Goal: Entertainment & Leisure: Browse casually

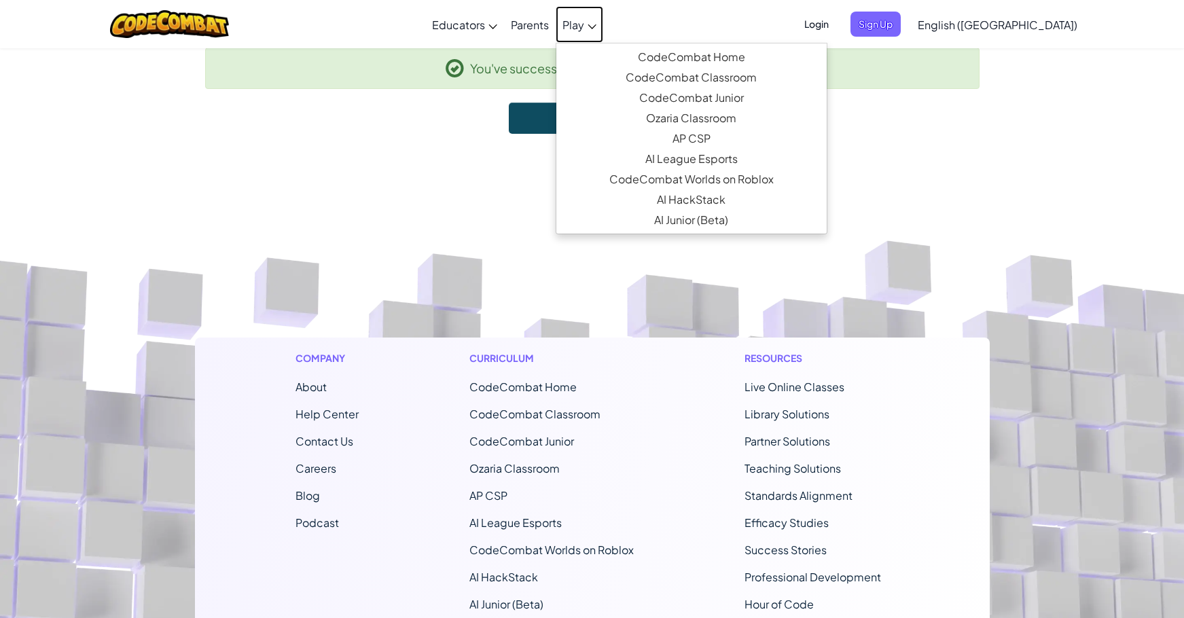
click at [584, 28] on span "Play" at bounding box center [573, 25] width 22 height 14
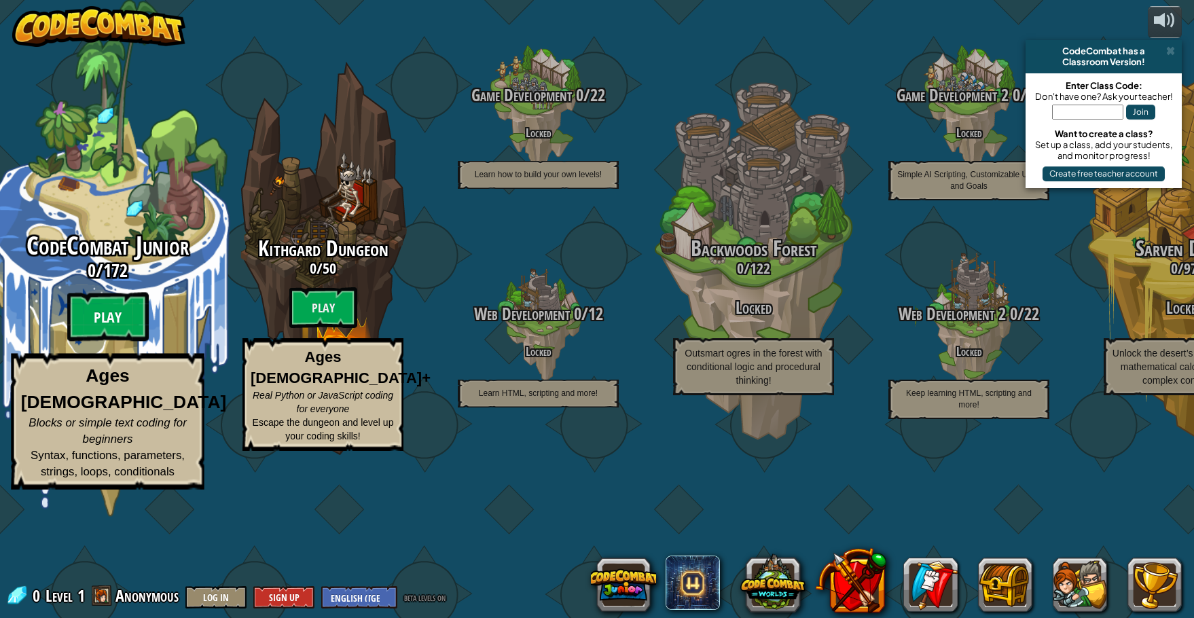
click at [120, 342] on btn "Play" at bounding box center [108, 317] width 82 height 49
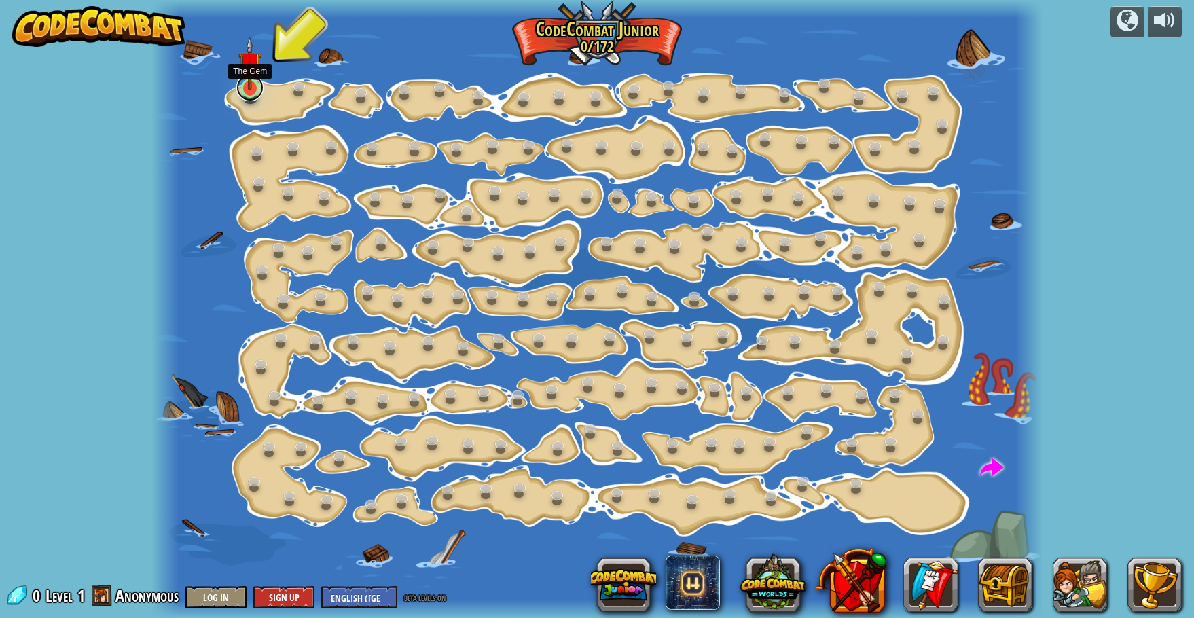
click at [254, 90] on link at bounding box center [249, 87] width 27 height 27
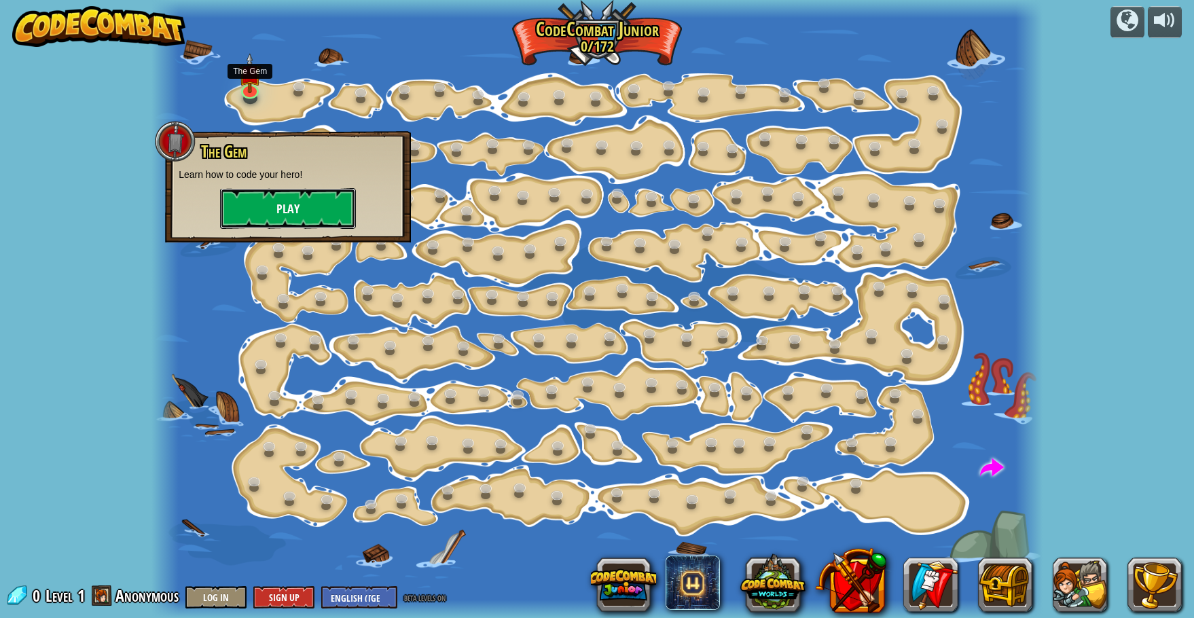
click at [274, 211] on button "Play" at bounding box center [288, 208] width 136 height 41
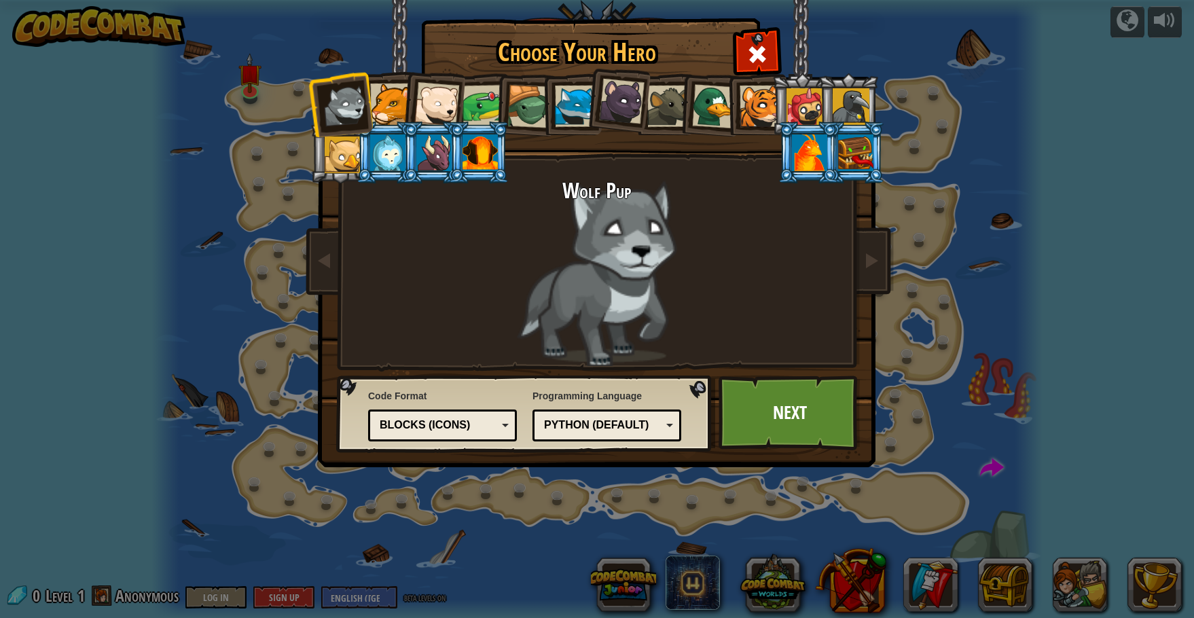
click at [473, 149] on div at bounding box center [480, 152] width 35 height 37
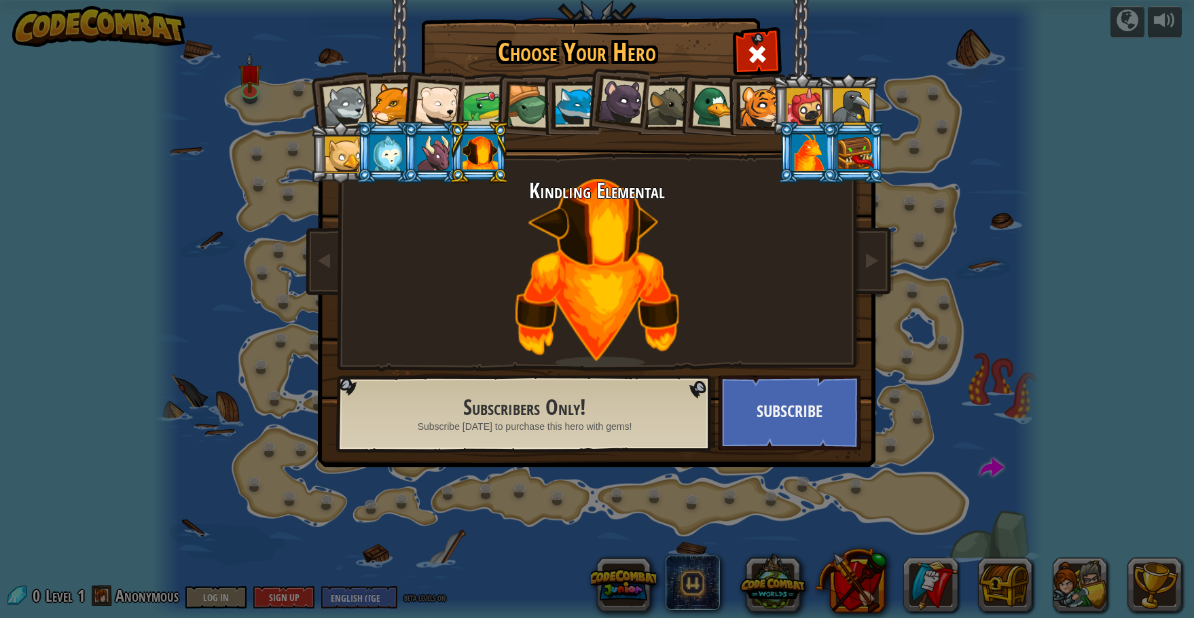
click at [639, 92] on div at bounding box center [622, 102] width 46 height 46
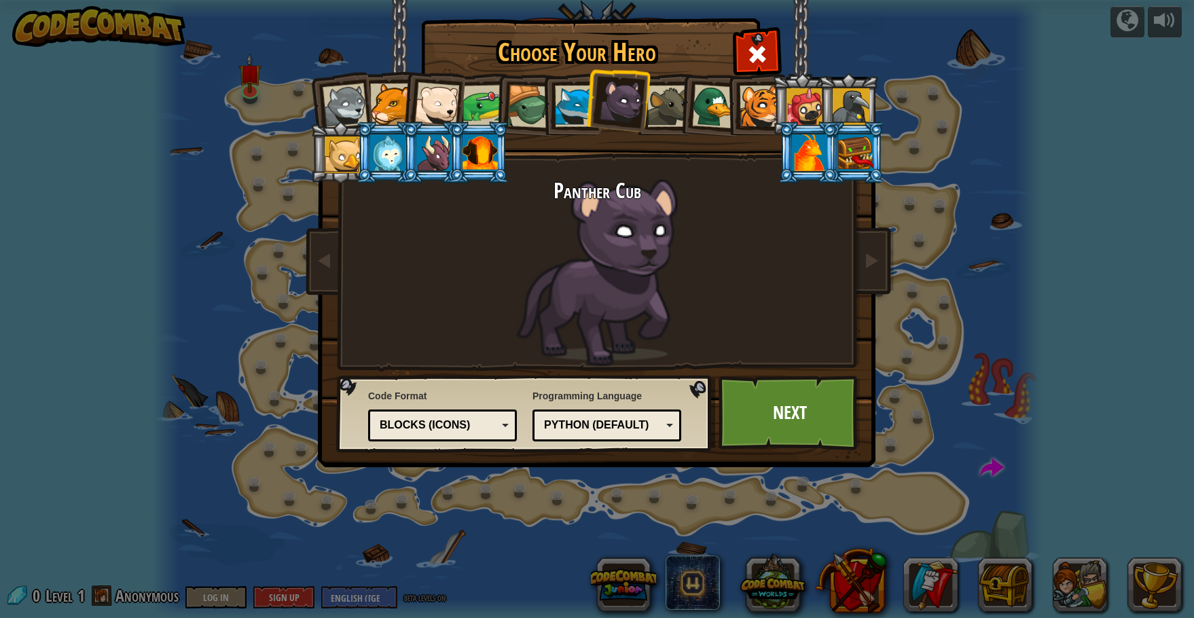
click at [676, 112] on div at bounding box center [667, 106] width 41 height 41
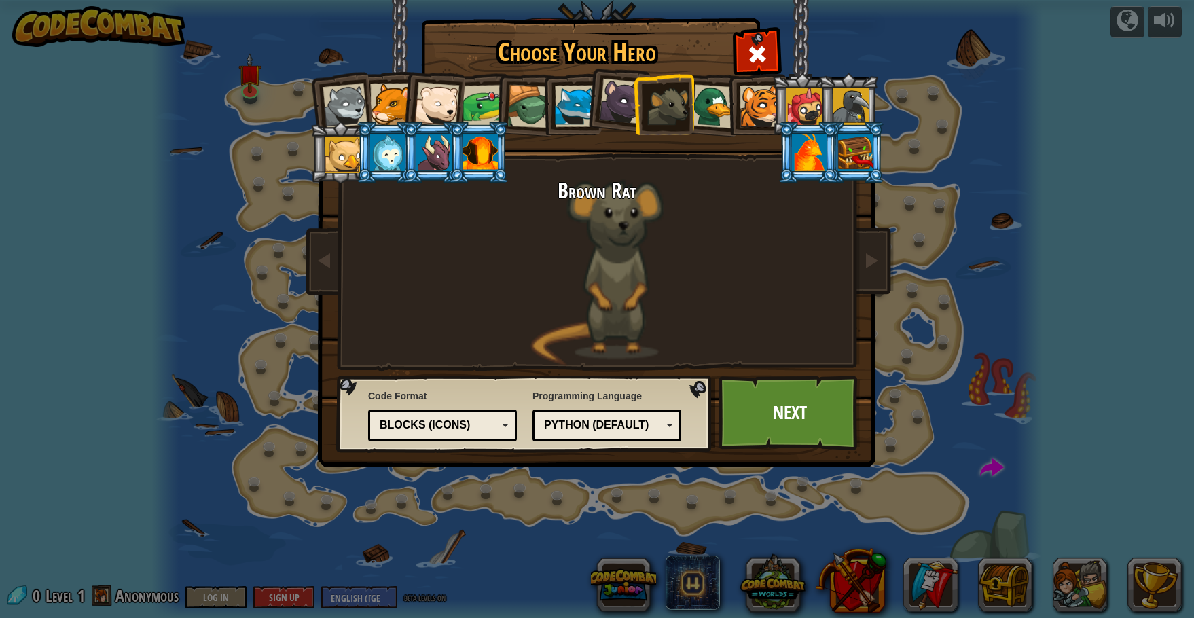
click at [342, 99] on div at bounding box center [345, 106] width 45 height 45
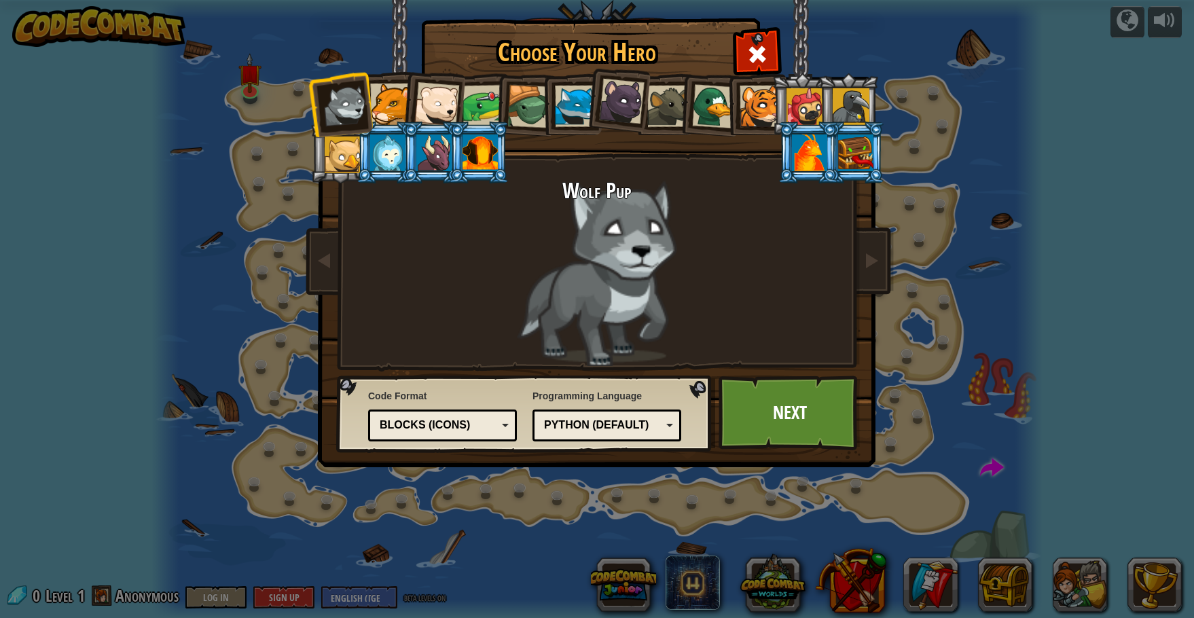
click at [383, 108] on div at bounding box center [390, 104] width 41 height 41
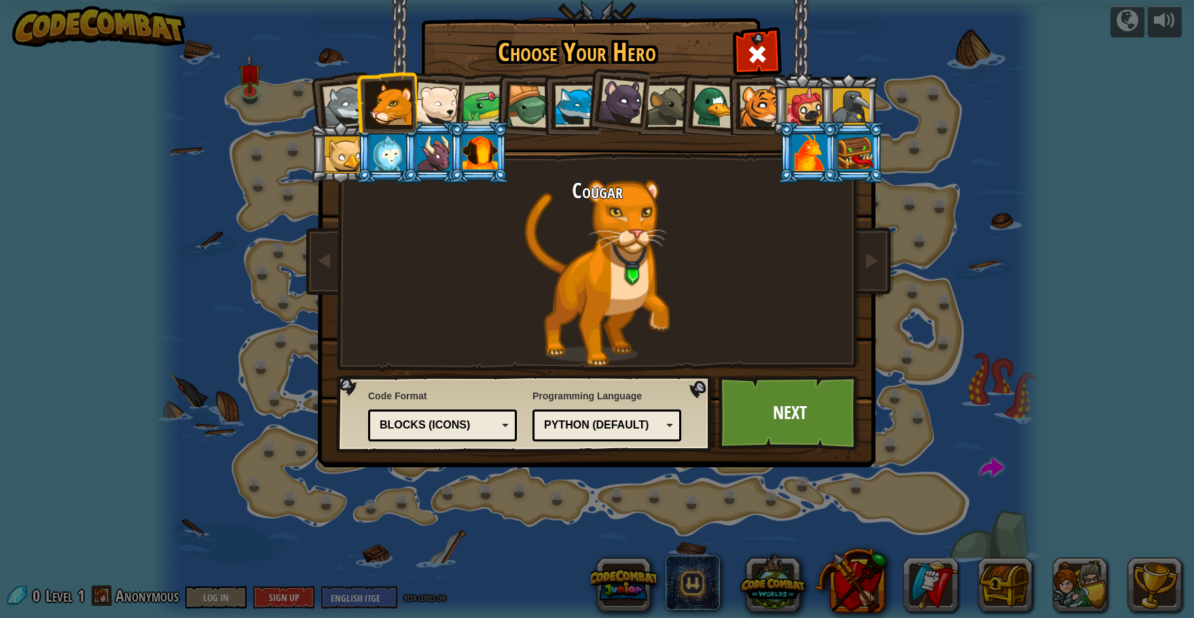
click at [455, 101] on div at bounding box center [436, 104] width 45 height 45
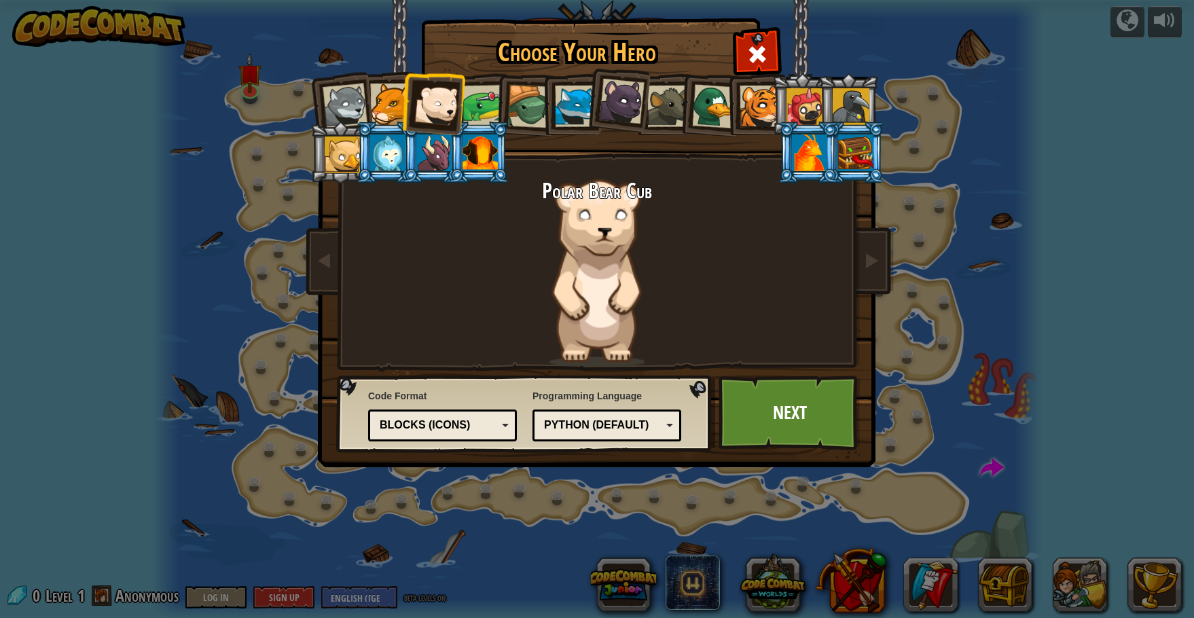
click at [494, 98] on div at bounding box center [484, 106] width 42 height 42
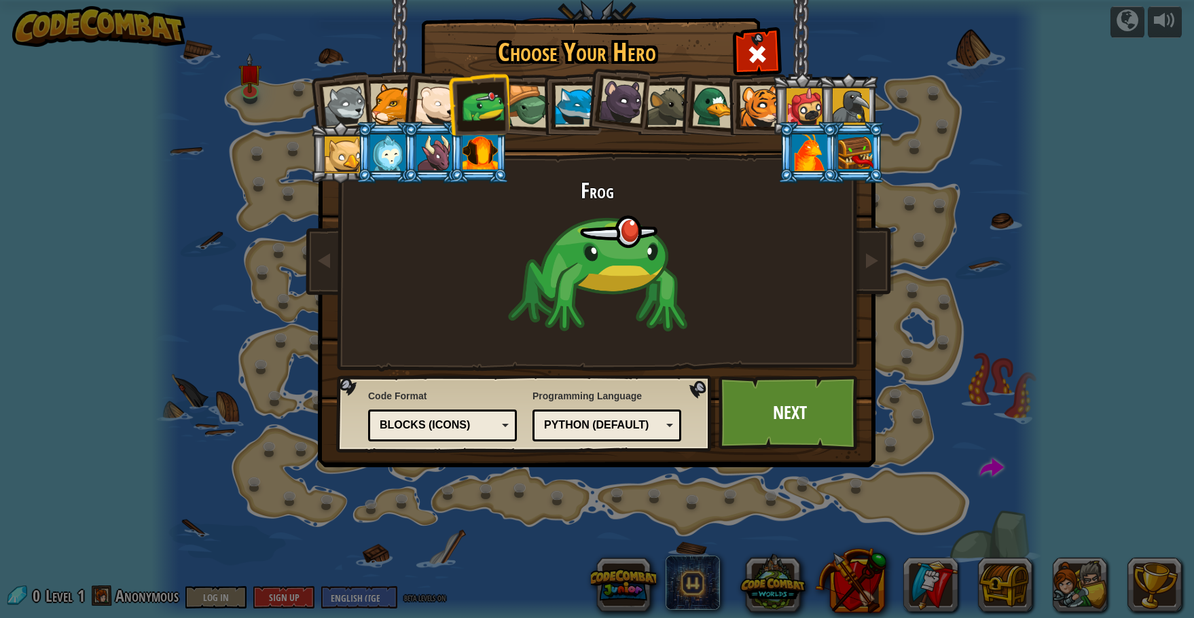
click at [575, 93] on div at bounding box center [575, 106] width 41 height 41
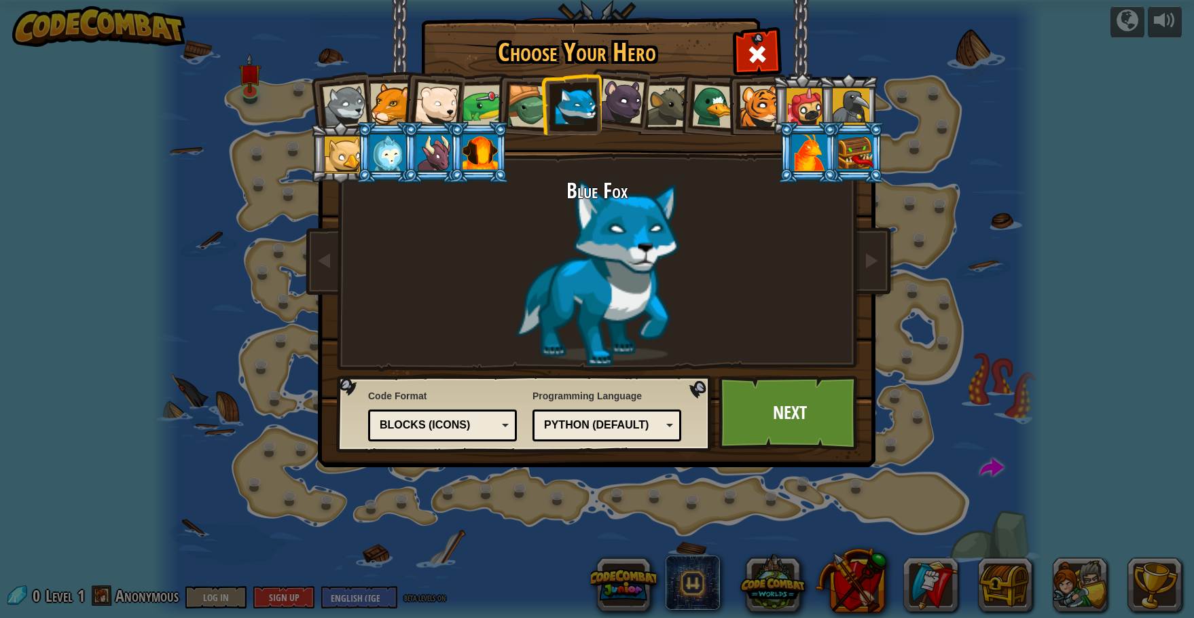
click at [617, 99] on div at bounding box center [622, 102] width 46 height 46
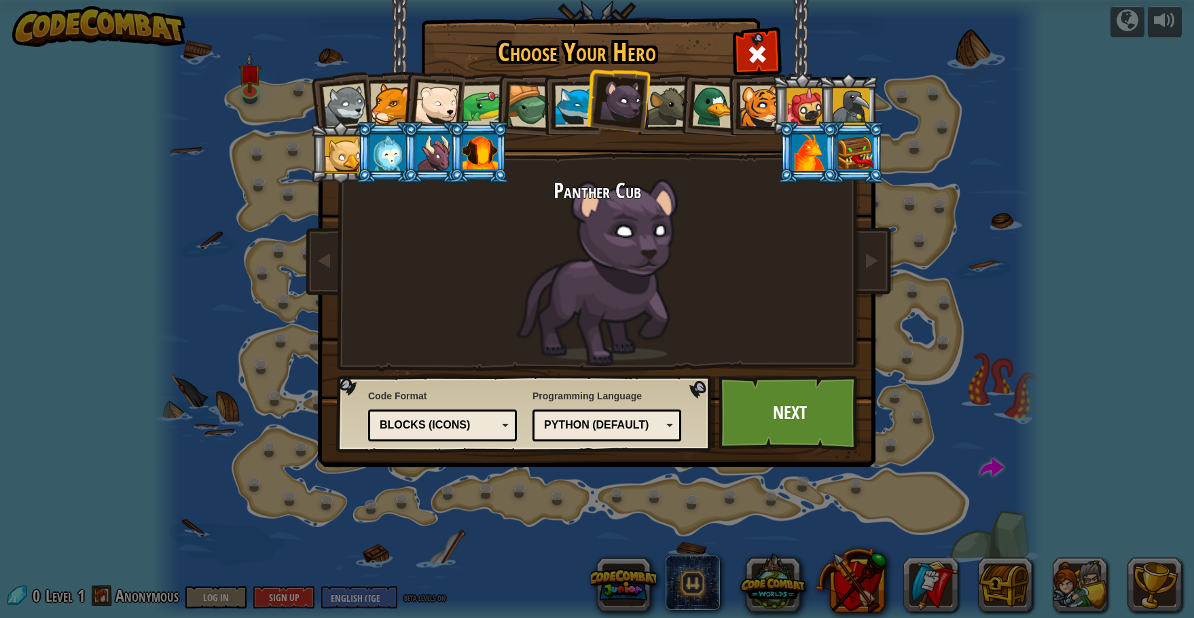
click at [386, 112] on div at bounding box center [390, 104] width 41 height 41
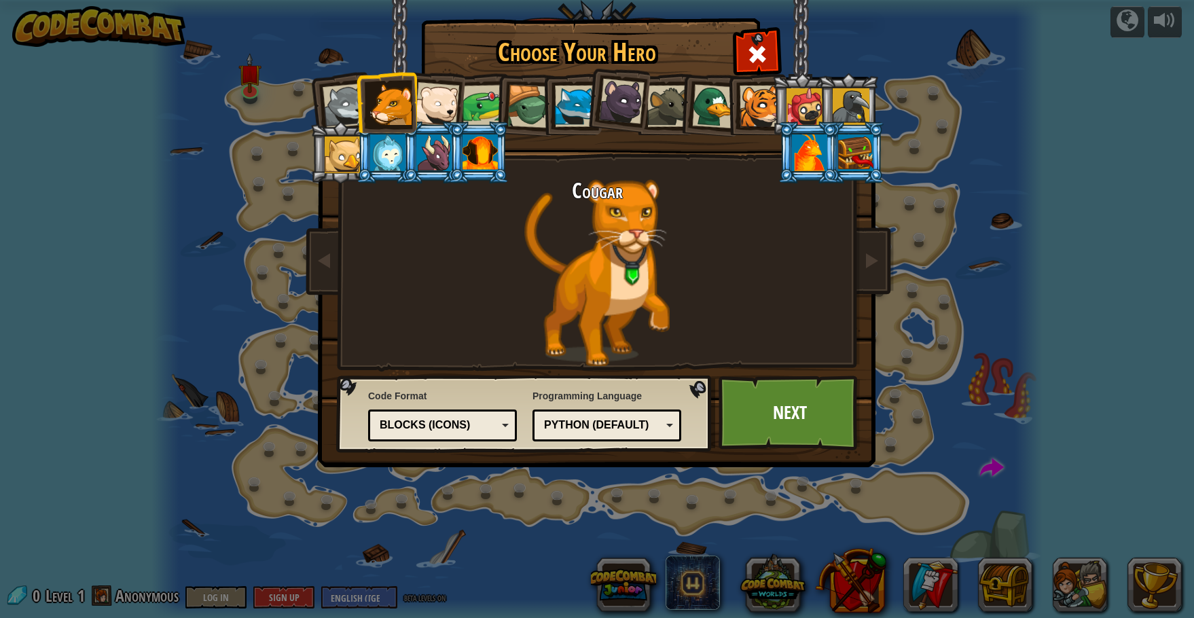
click at [515, 422] on div "Text code Blocks and code Blocks Blocks (Icons) Blocks (Icons)" at bounding box center [442, 426] width 149 height 32
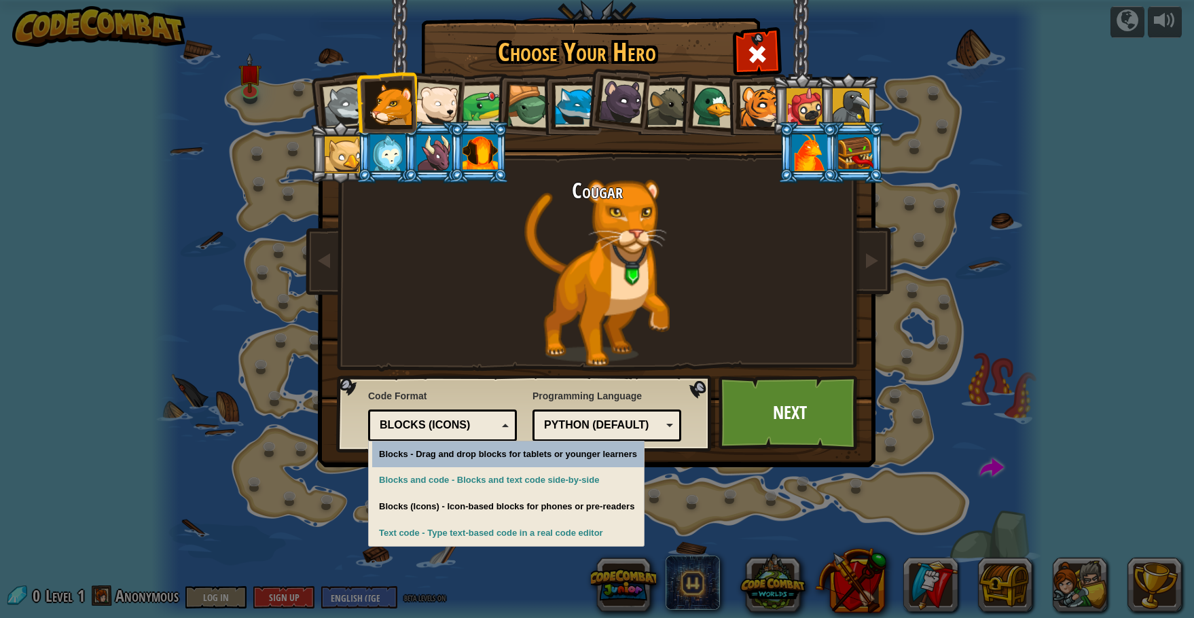
click at [490, 431] on div "Blocks (Icons)" at bounding box center [438, 426] width 117 height 16
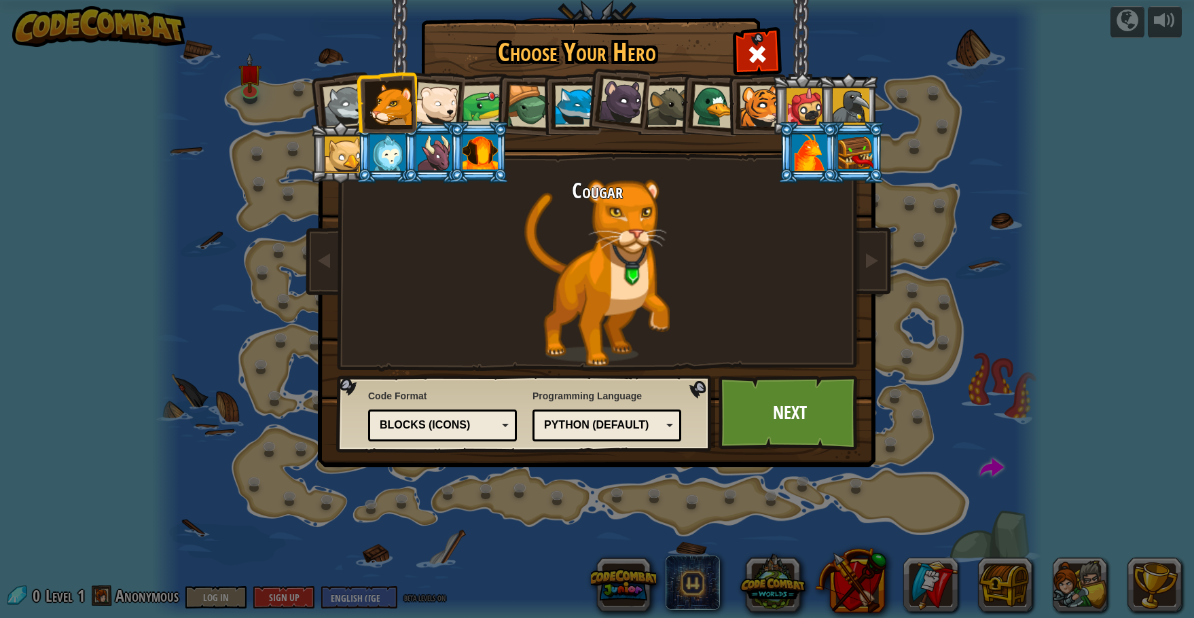
click at [564, 423] on div "Python (Default)" at bounding box center [602, 426] width 117 height 16
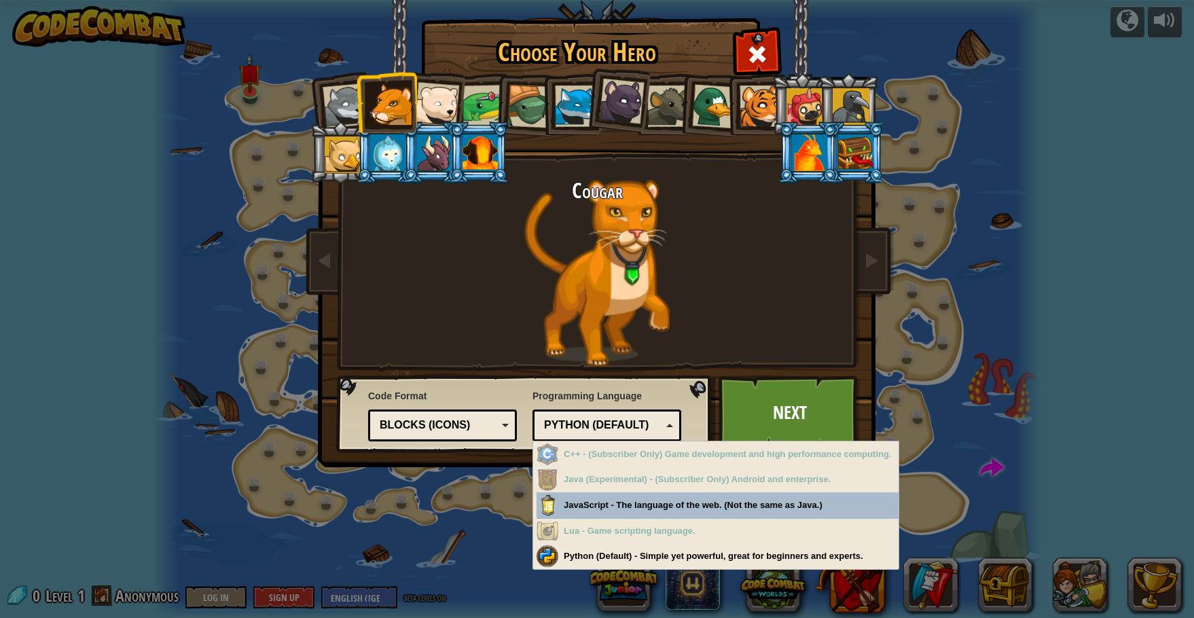
click at [581, 421] on div "Python (Default)" at bounding box center [606, 425] width 131 height 21
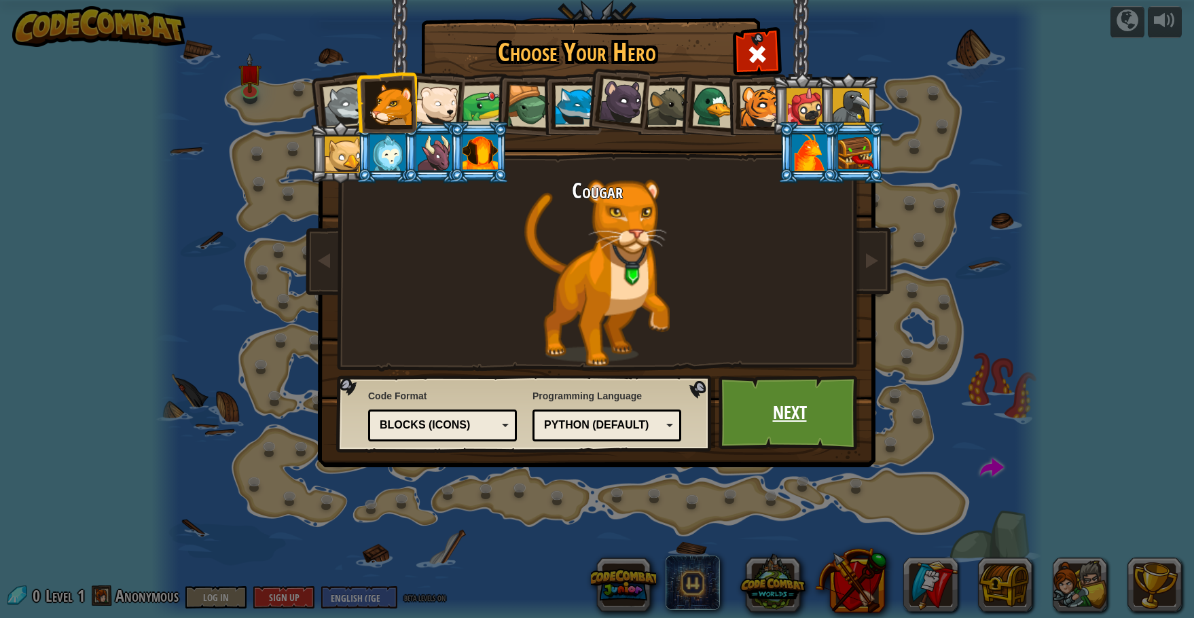
click at [801, 416] on link "Next" at bounding box center [790, 413] width 142 height 75
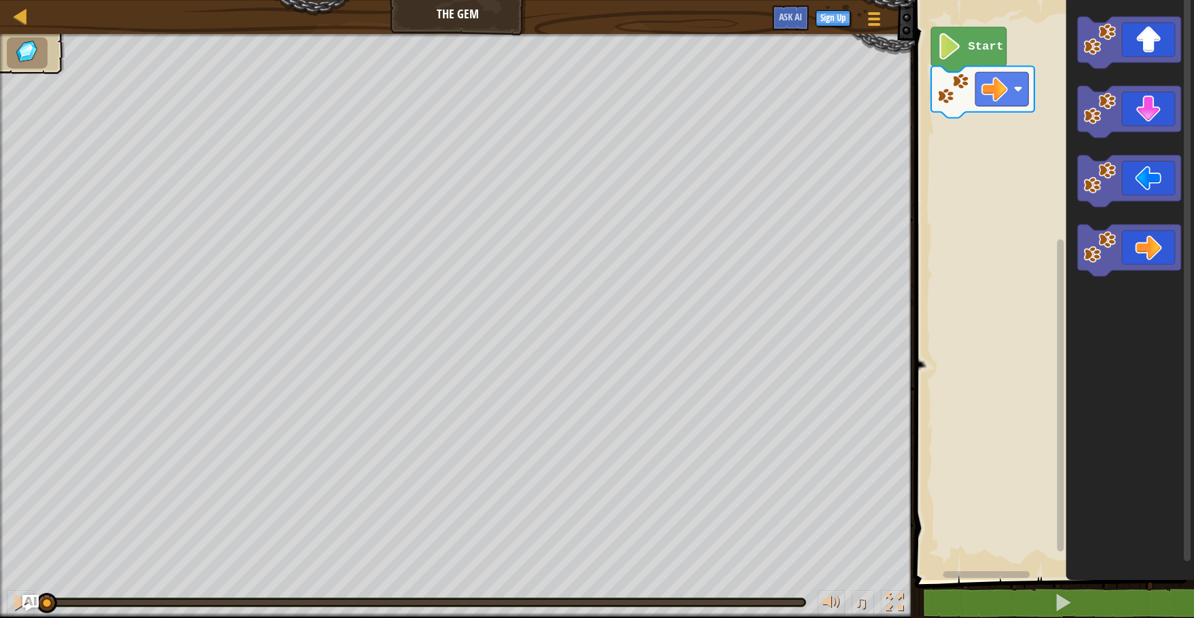
click at [970, 35] on icon "Blockly Workspace" at bounding box center [968, 49] width 75 height 45
click at [986, 60] on icon "Blockly Workspace" at bounding box center [968, 49] width 75 height 45
click at [985, 59] on icon "Blockly Workspace" at bounding box center [968, 49] width 75 height 45
click at [985, 58] on icon "Blockly Workspace" at bounding box center [968, 49] width 75 height 45
click at [985, 55] on icon "Blockly Workspace" at bounding box center [968, 49] width 75 height 45
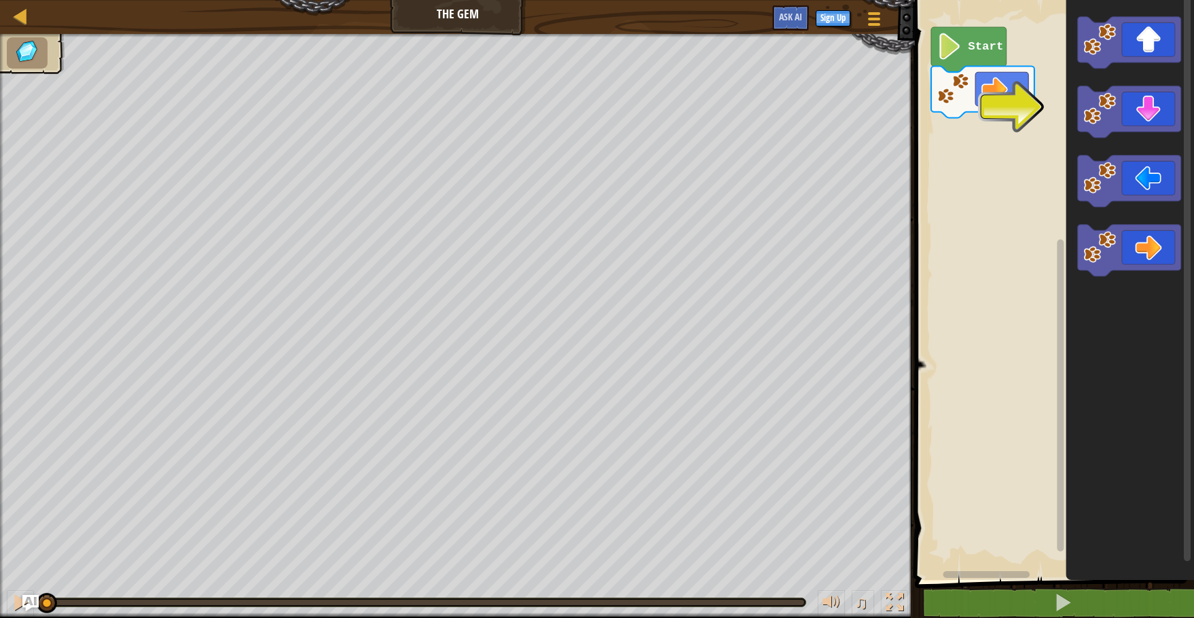
click at [1183, 0] on html "Map The Gem Game Menu Sign Up Ask AI 1 הההההההההההההההההההההההההההההההההההההההה…" at bounding box center [597, 0] width 1194 height 0
click at [969, 143] on div "Start" at bounding box center [1052, 286] width 283 height 587
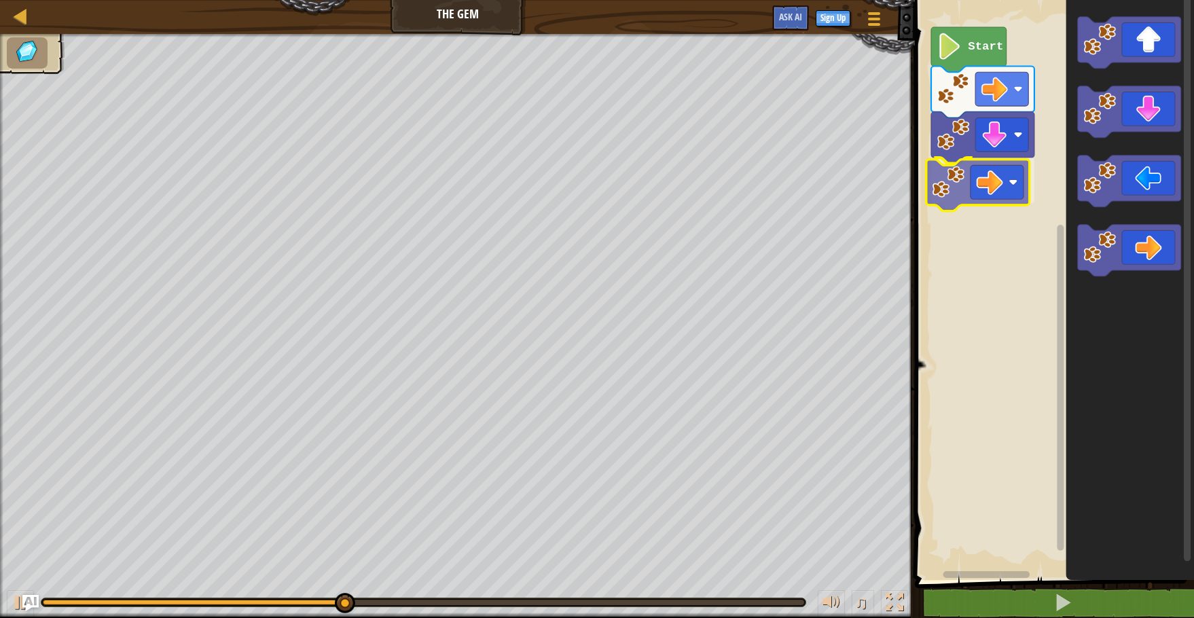
click at [945, 199] on div "Start" at bounding box center [1052, 286] width 283 height 587
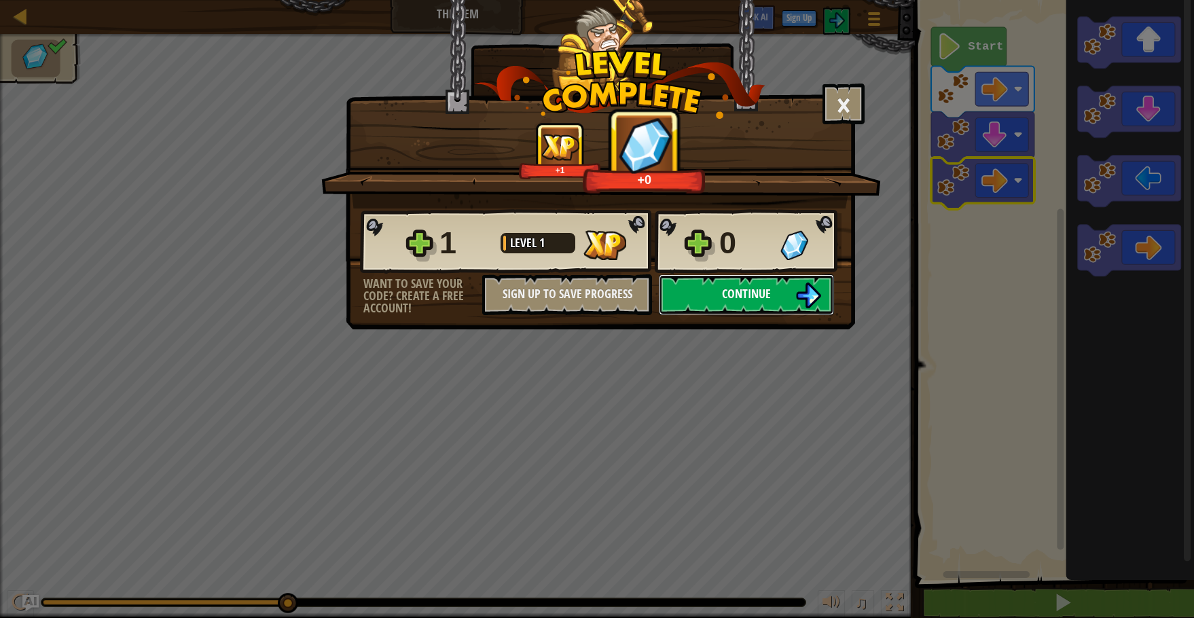
click at [768, 295] on span "Continue" at bounding box center [746, 293] width 49 height 17
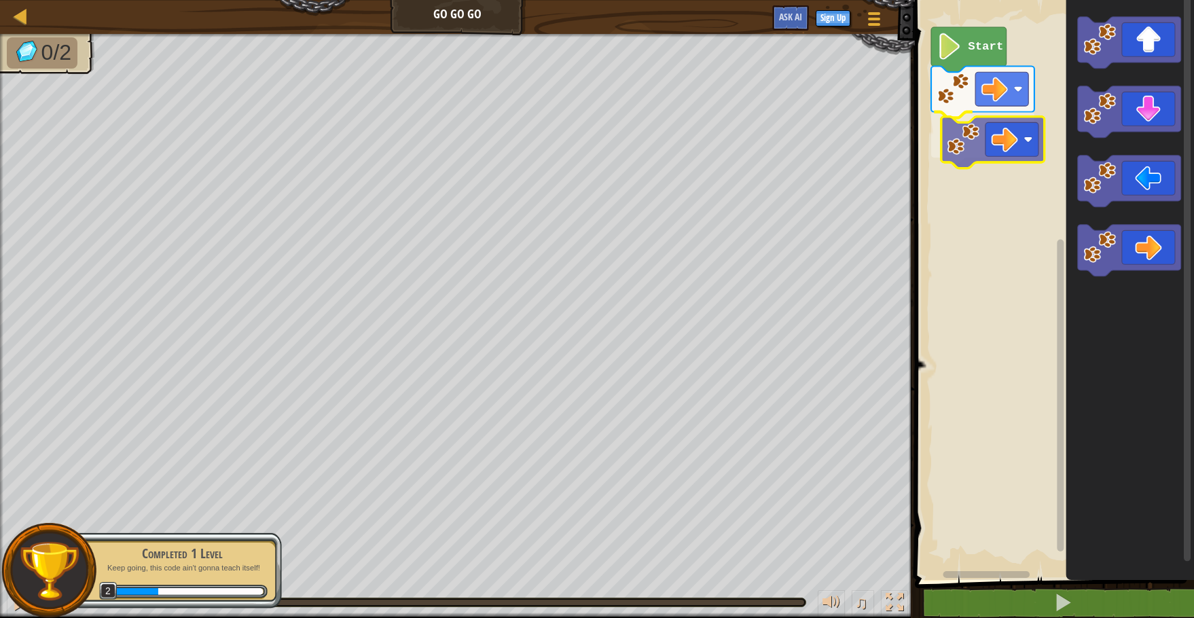
click at [977, 161] on div "Start" at bounding box center [1052, 286] width 283 height 587
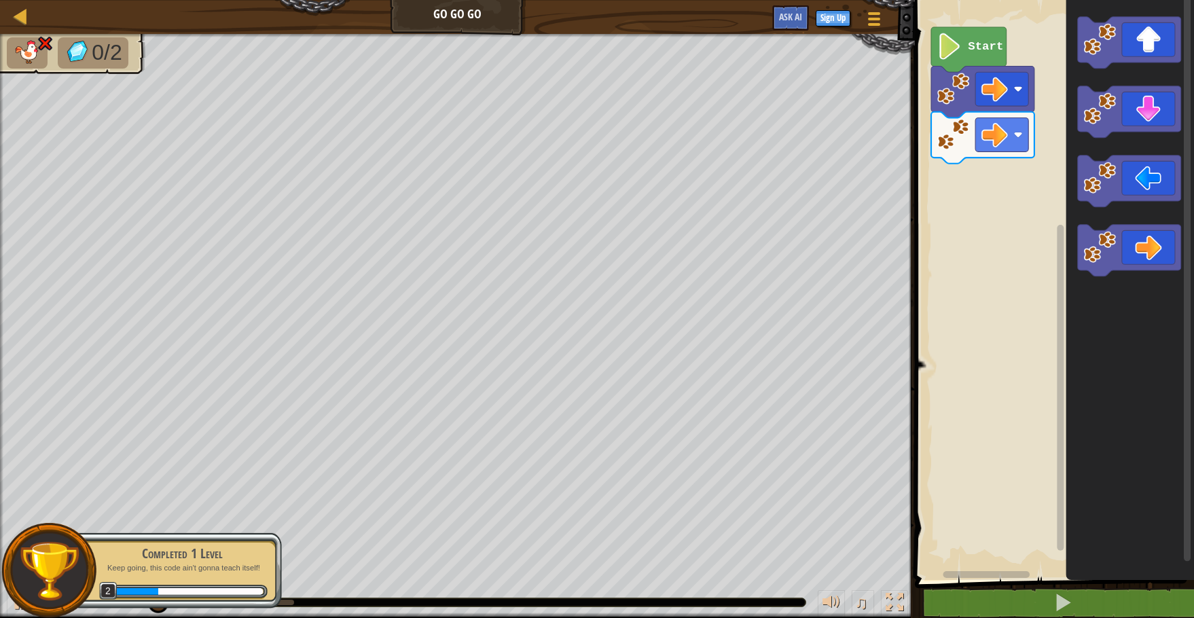
click at [1006, 137] on div "Start" at bounding box center [1052, 286] width 283 height 587
click at [955, 204] on div "Start" at bounding box center [1052, 286] width 283 height 587
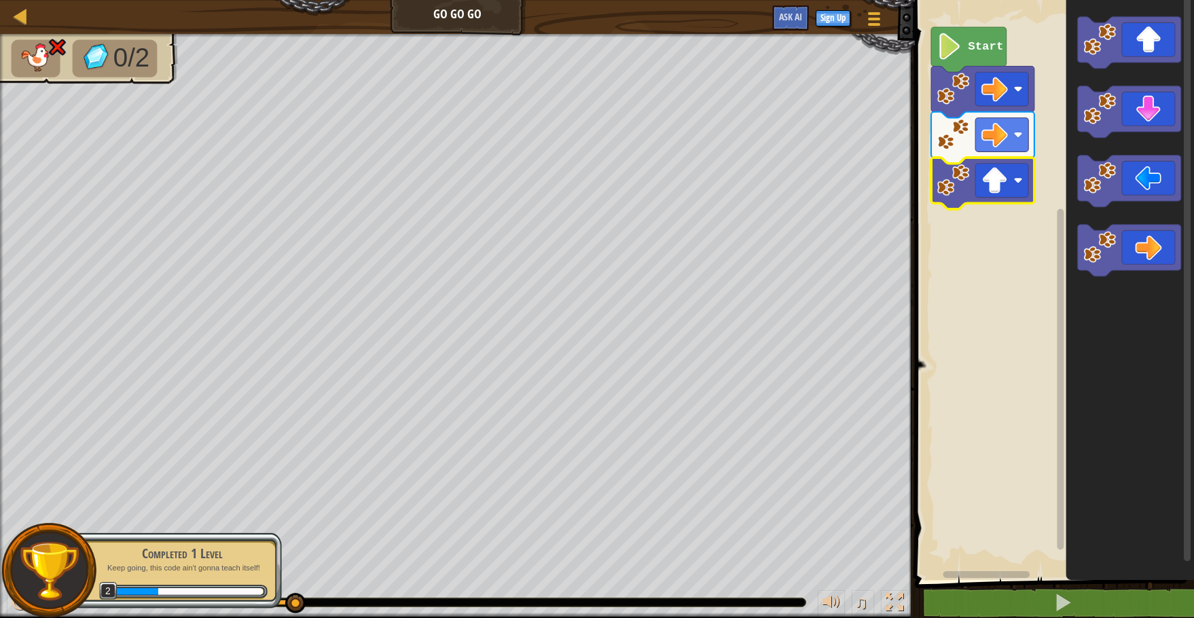
click at [978, 48] on text "Start" at bounding box center [986, 46] width 35 height 13
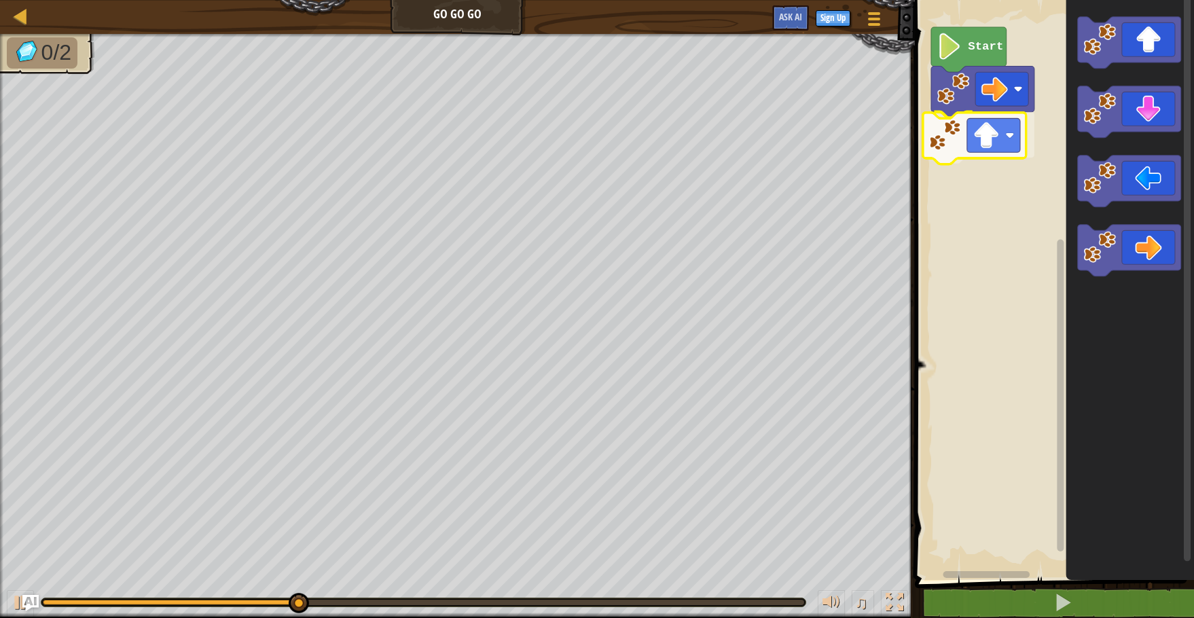
click at [968, 163] on div "Start" at bounding box center [1052, 286] width 283 height 587
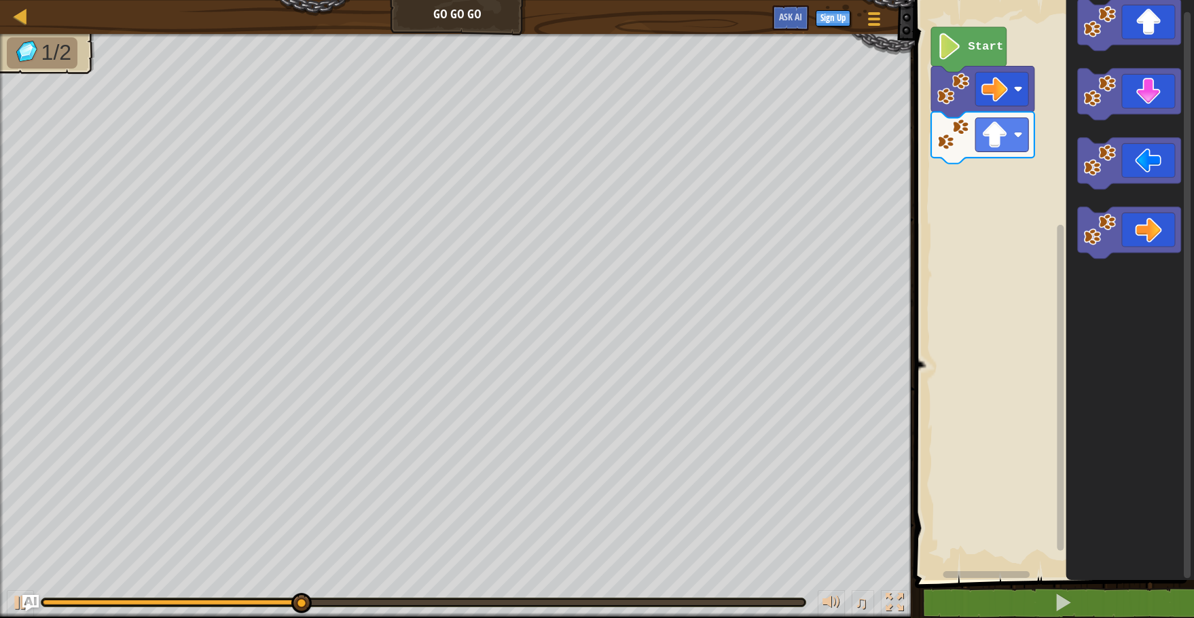
click at [1017, 230] on div "Start" at bounding box center [1052, 286] width 283 height 587
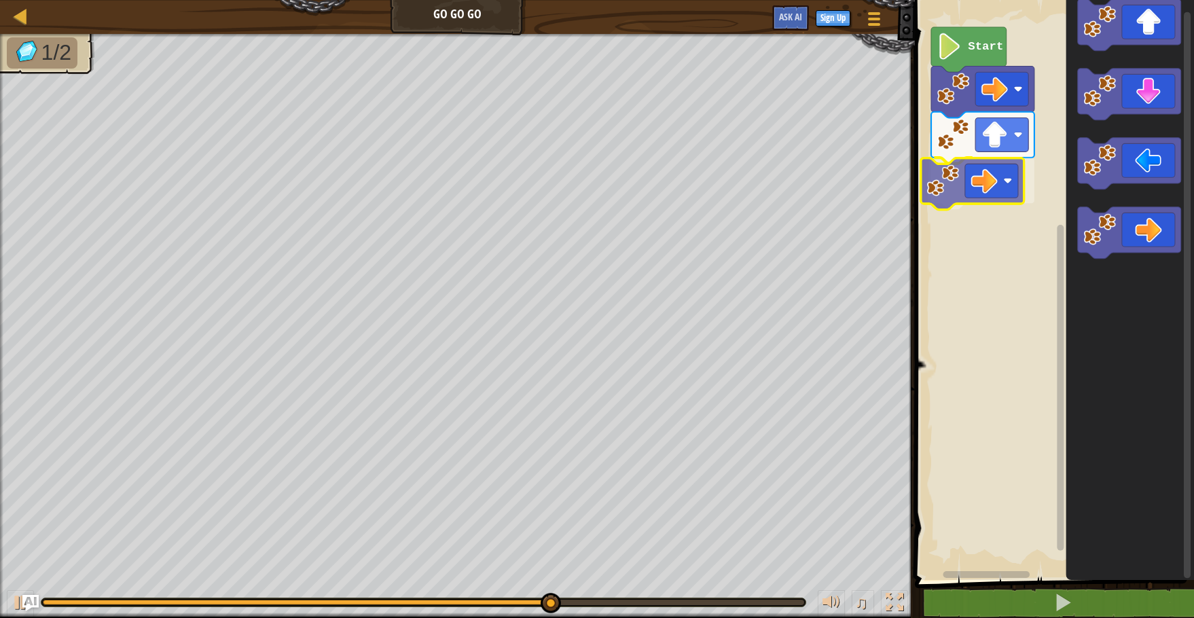
click at [927, 187] on div "Start" at bounding box center [1052, 286] width 283 height 587
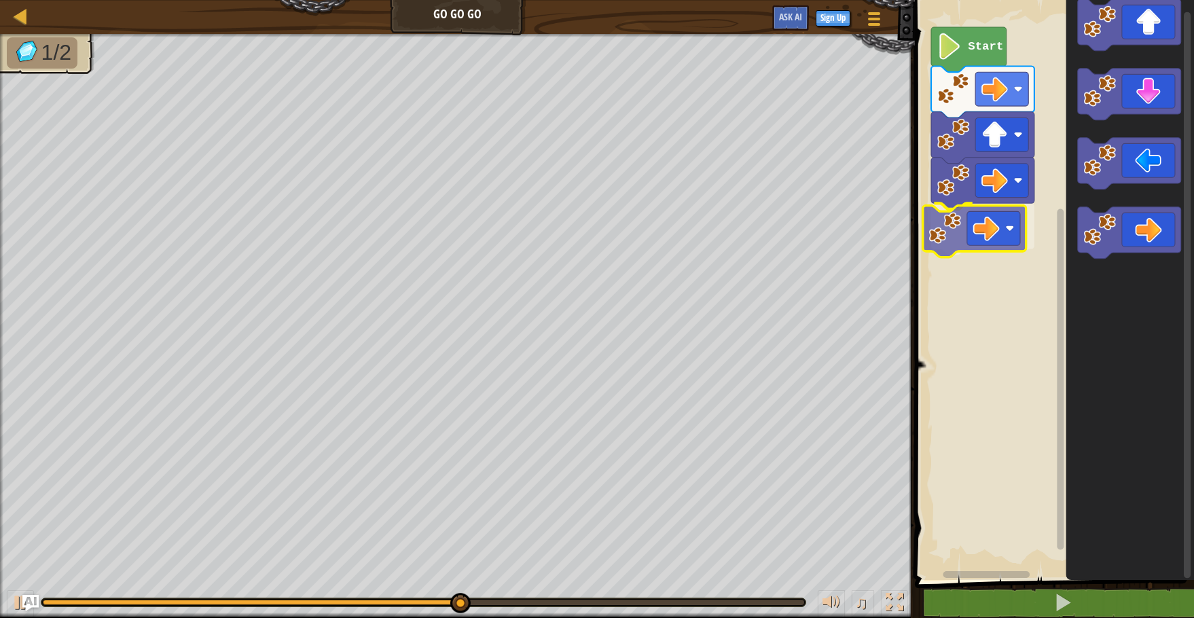
click at [943, 236] on div "Start" at bounding box center [1052, 286] width 283 height 587
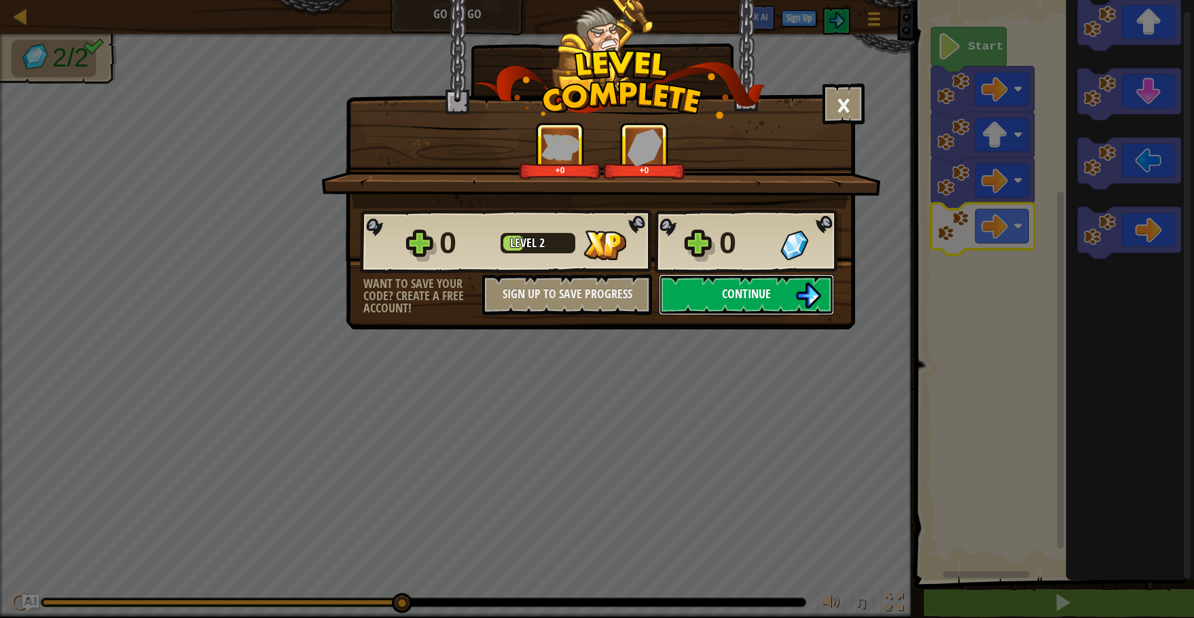
click at [801, 285] on img at bounding box center [808, 296] width 26 height 26
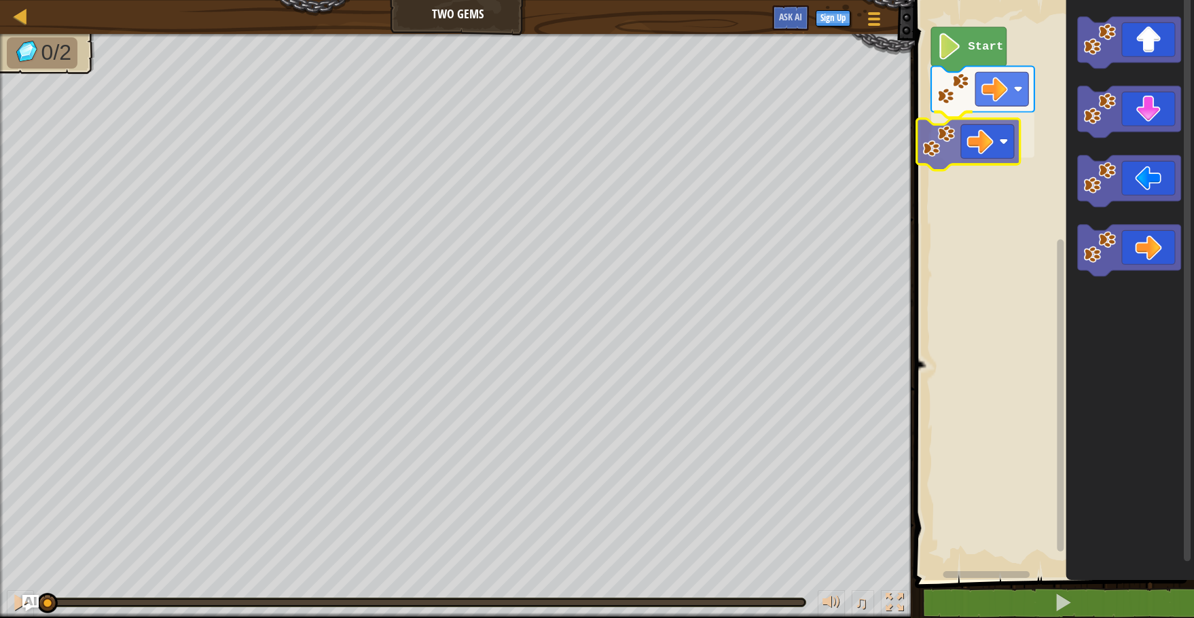
click at [968, 144] on div "Start" at bounding box center [1052, 286] width 283 height 587
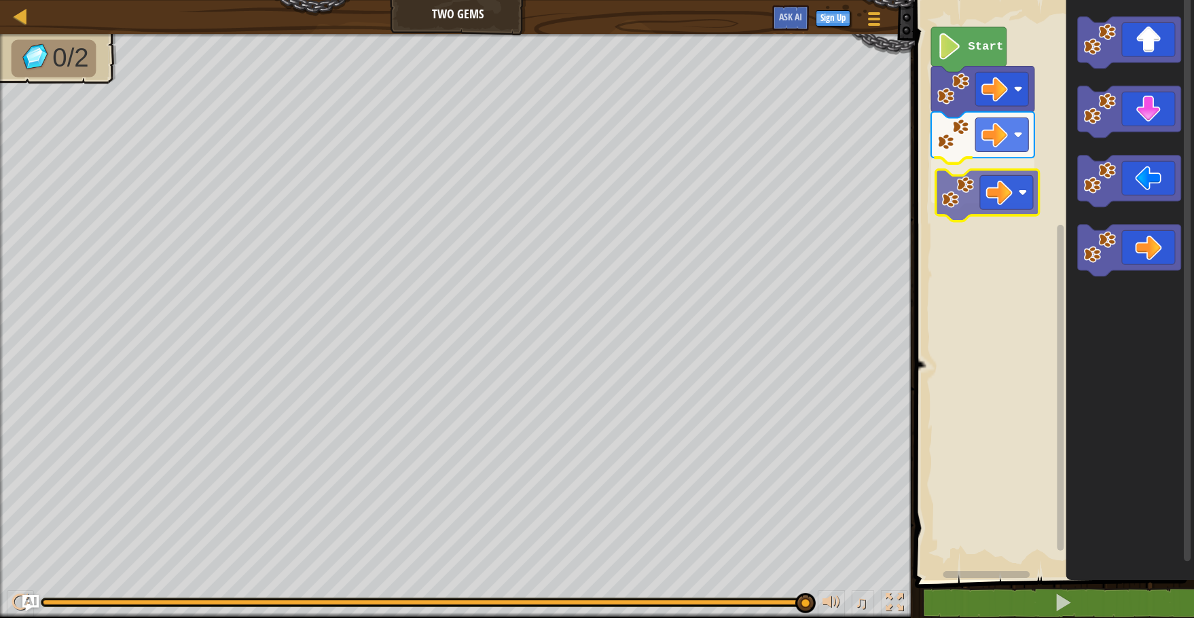
click at [937, 203] on div "Start" at bounding box center [1052, 286] width 283 height 587
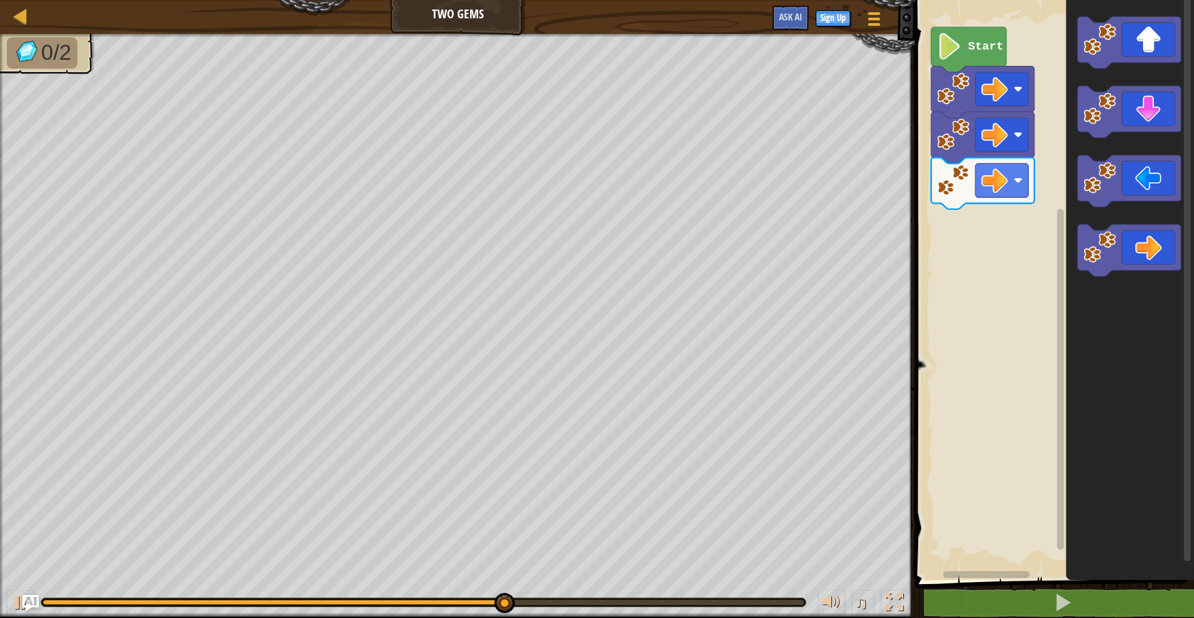
click at [1010, 192] on div "Start" at bounding box center [1052, 286] width 283 height 587
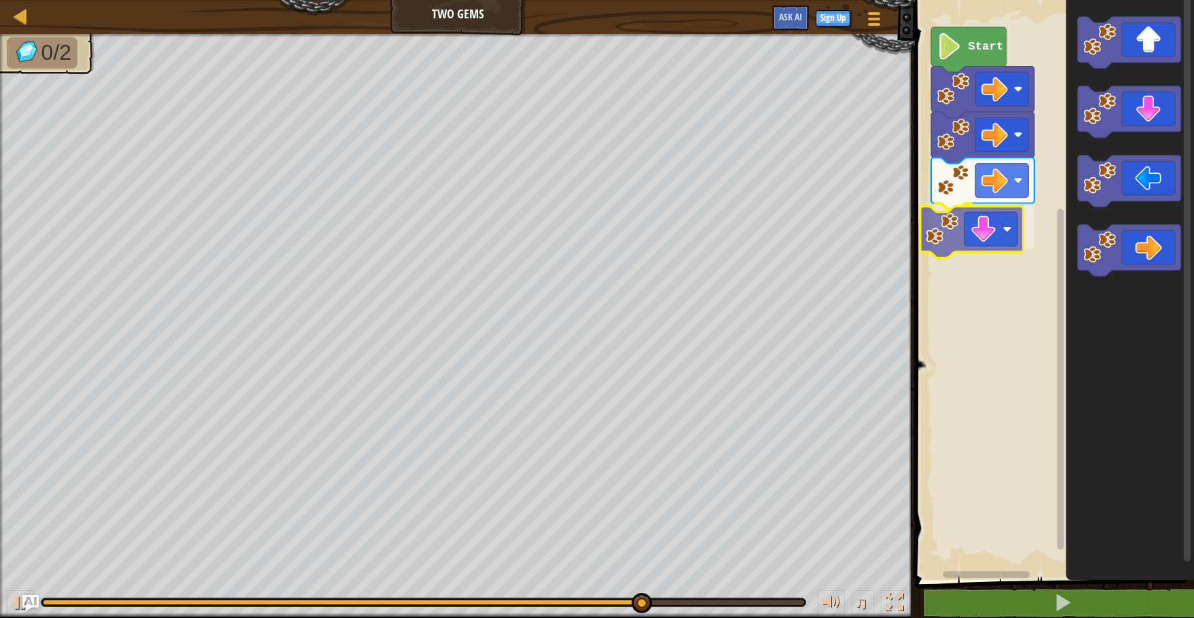
click at [946, 234] on div "Start" at bounding box center [1052, 286] width 283 height 587
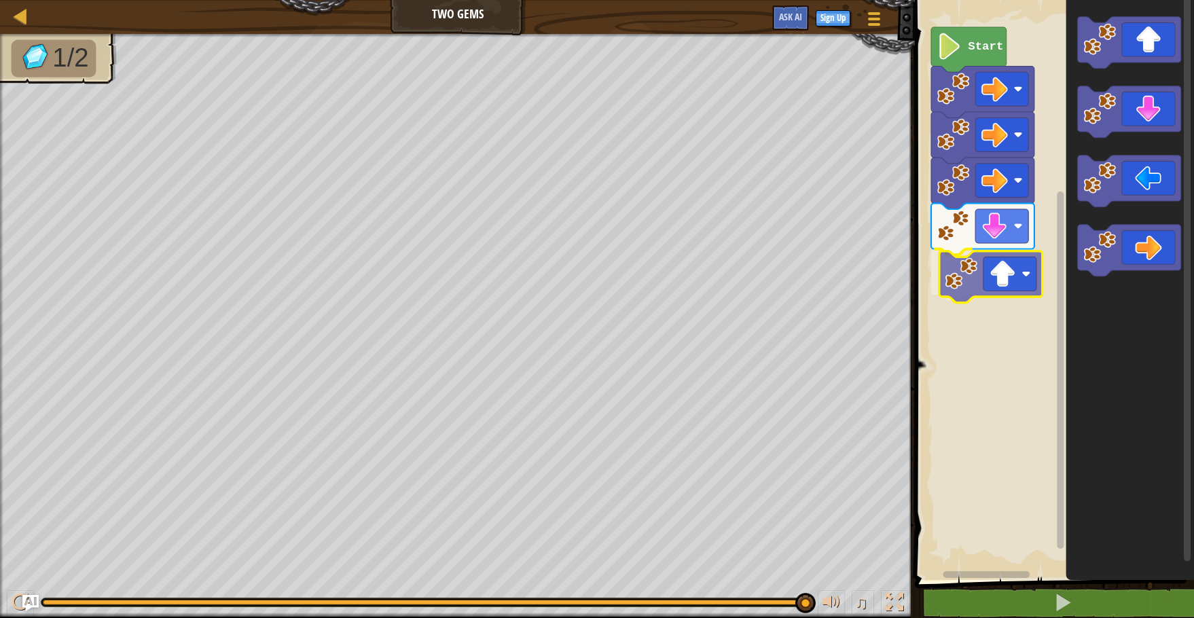
click at [975, 279] on div "Start" at bounding box center [1052, 286] width 283 height 587
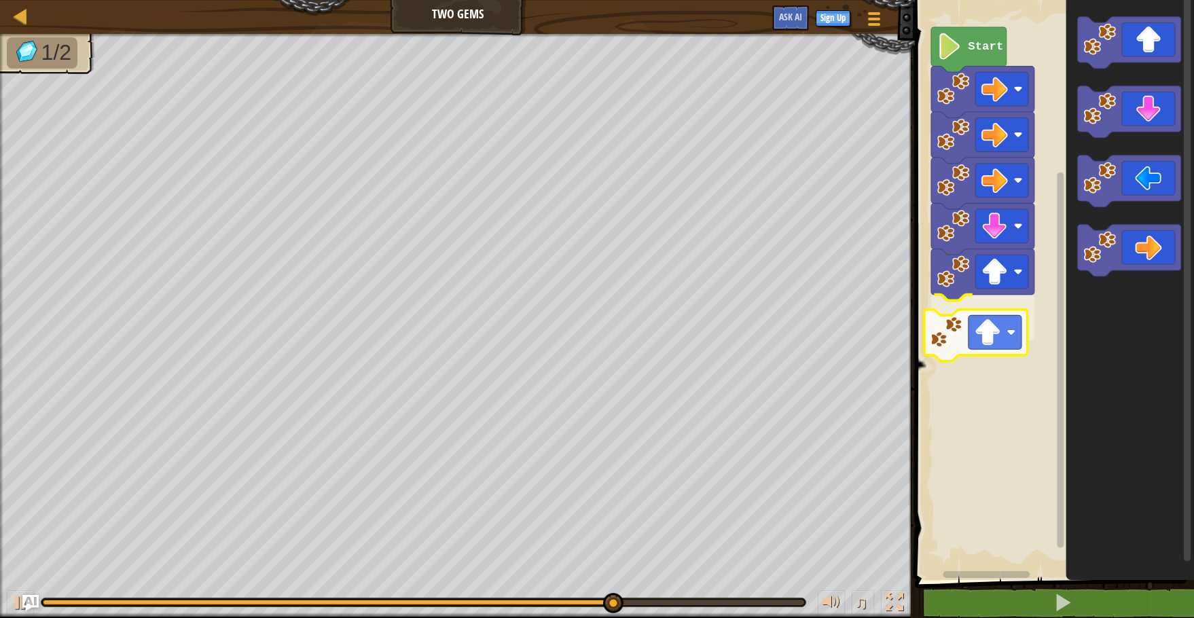
click at [968, 317] on div "Start" at bounding box center [1052, 286] width 283 height 587
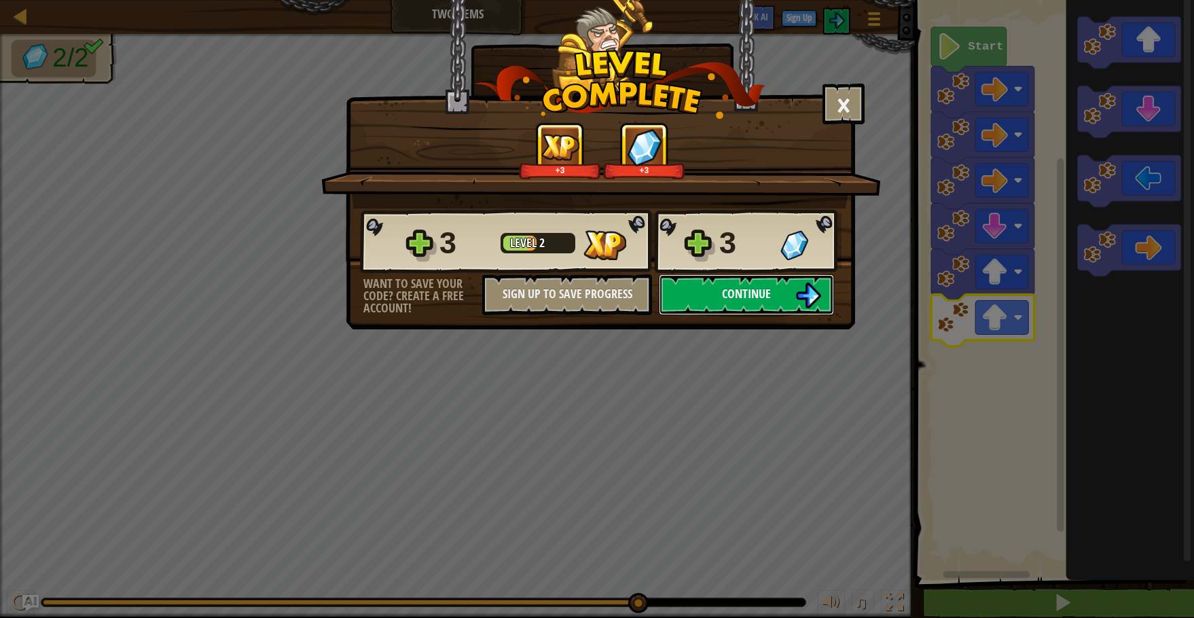
click at [796, 302] on img at bounding box center [808, 296] width 26 height 26
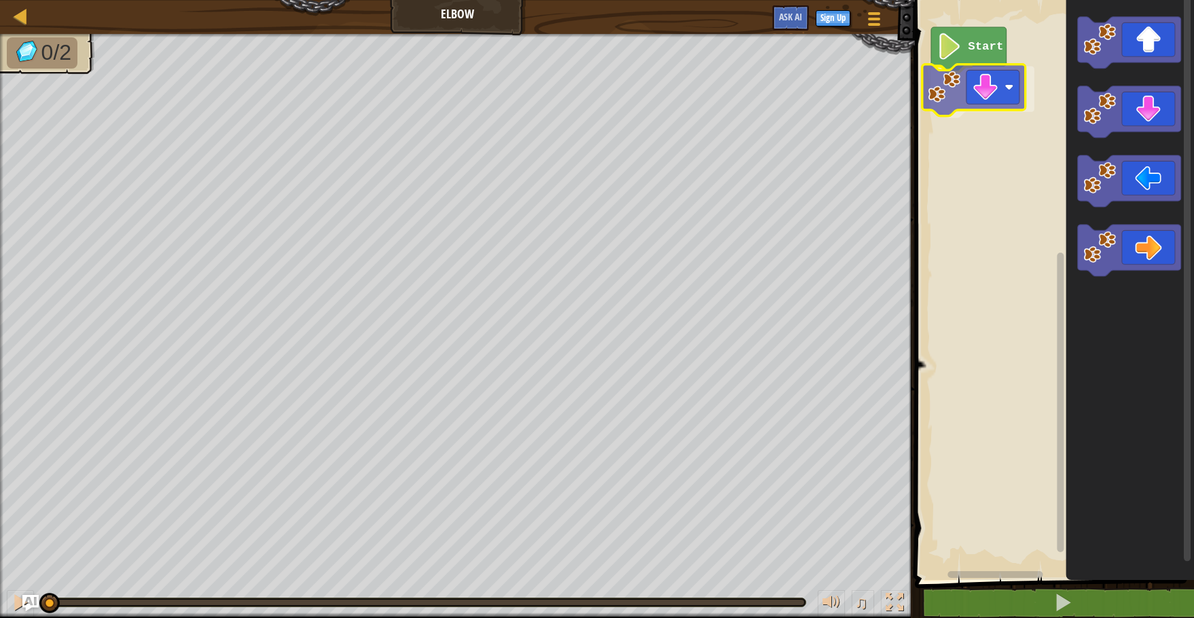
click at [940, 81] on div "Start" at bounding box center [1052, 286] width 283 height 587
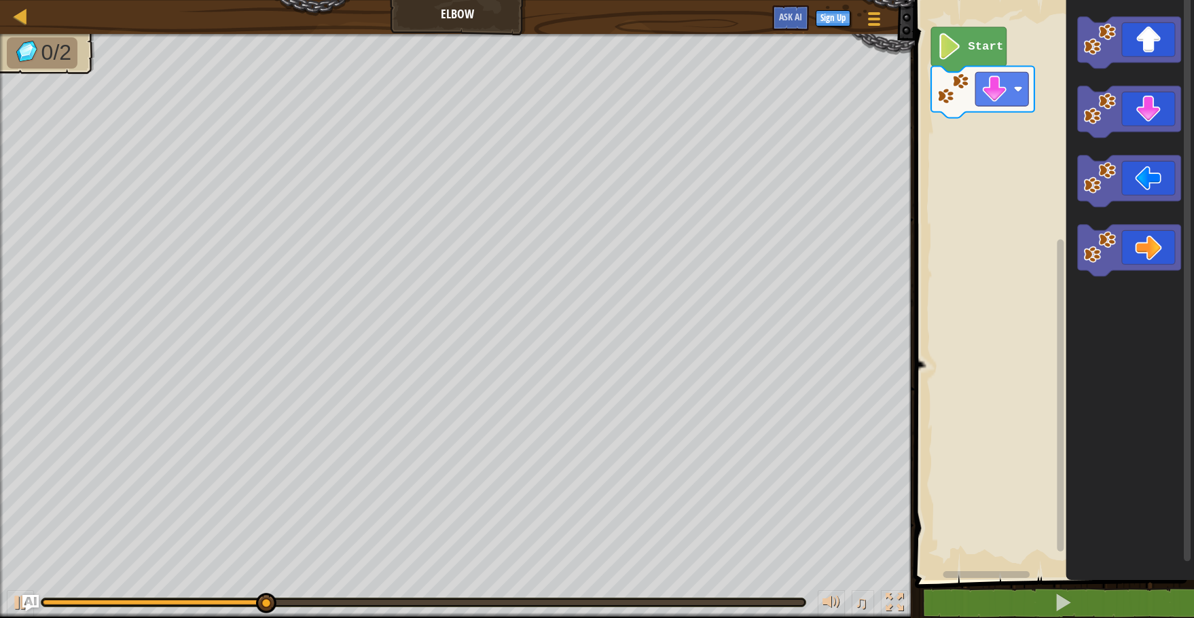
click at [975, 122] on div "Start" at bounding box center [1052, 286] width 283 height 587
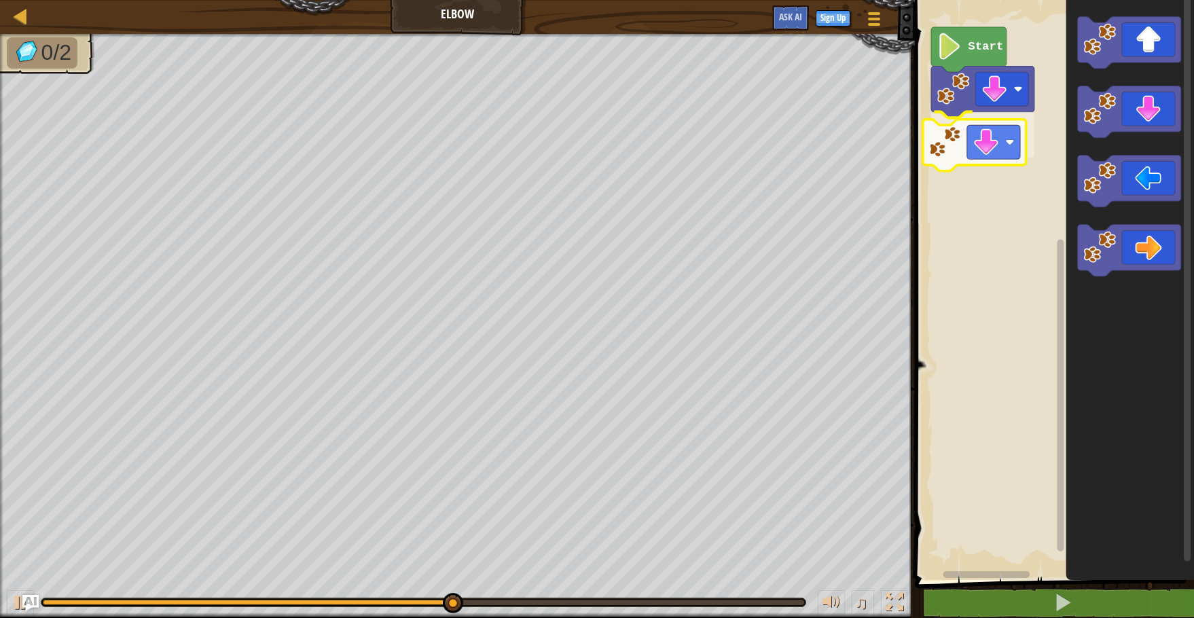
click at [932, 141] on div "Start" at bounding box center [1052, 286] width 283 height 587
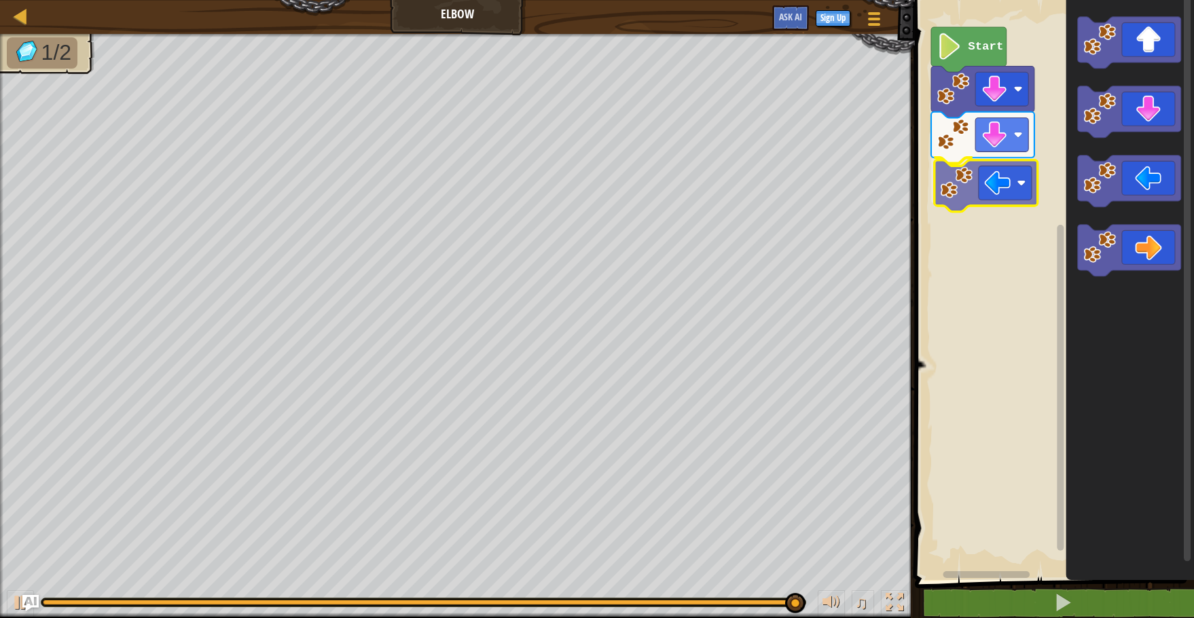
click at [970, 183] on div "Start" at bounding box center [1052, 286] width 283 height 587
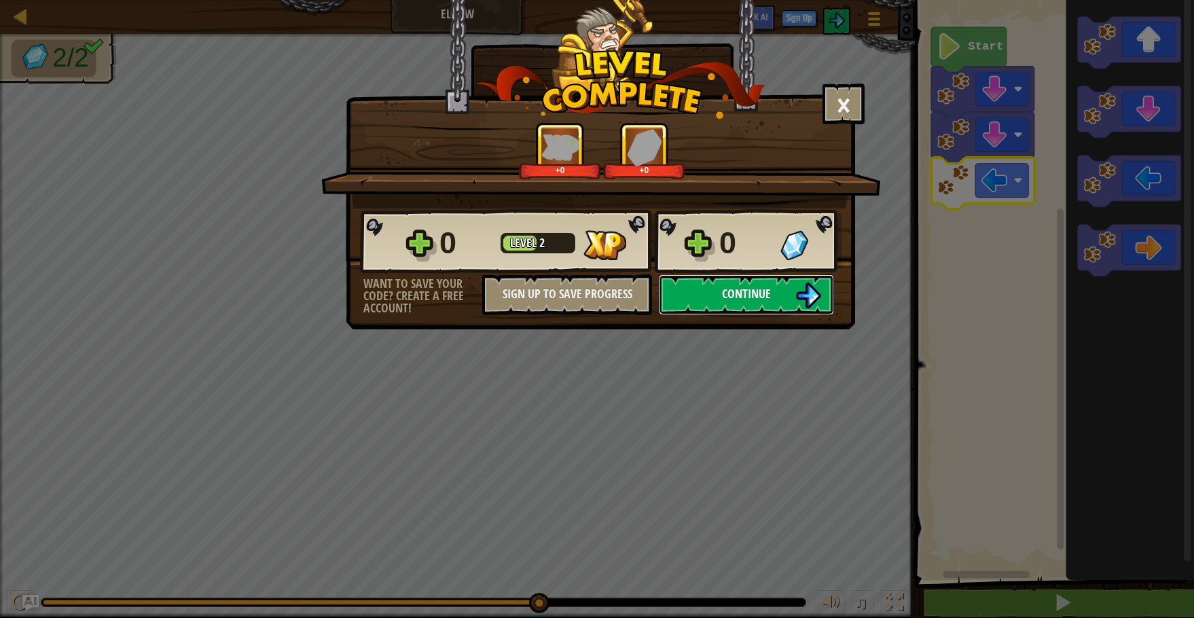
click at [780, 276] on button "Continue" at bounding box center [746, 294] width 175 height 41
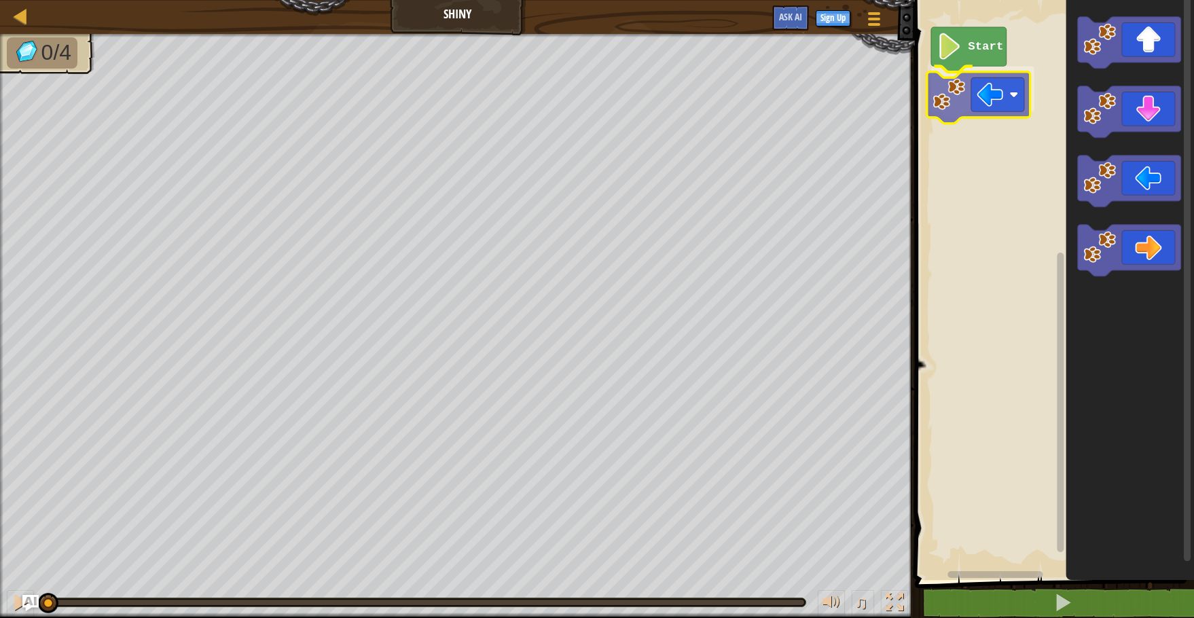
click at [950, 107] on div "Start" at bounding box center [1052, 286] width 283 height 587
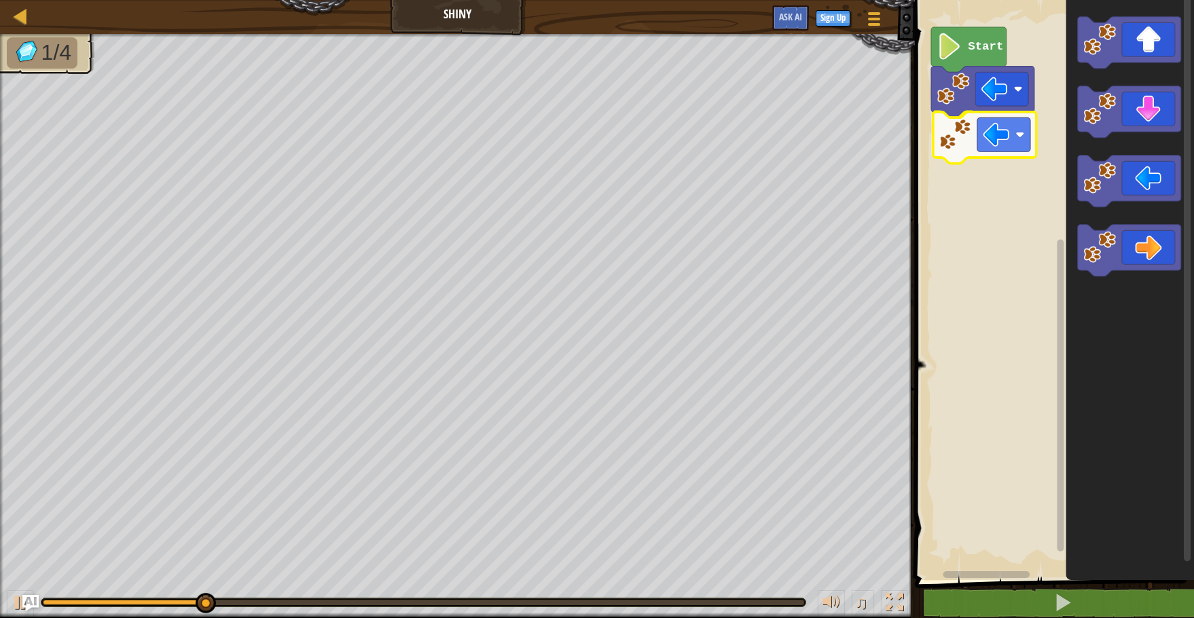
click at [958, 148] on div "Start" at bounding box center [1052, 286] width 283 height 587
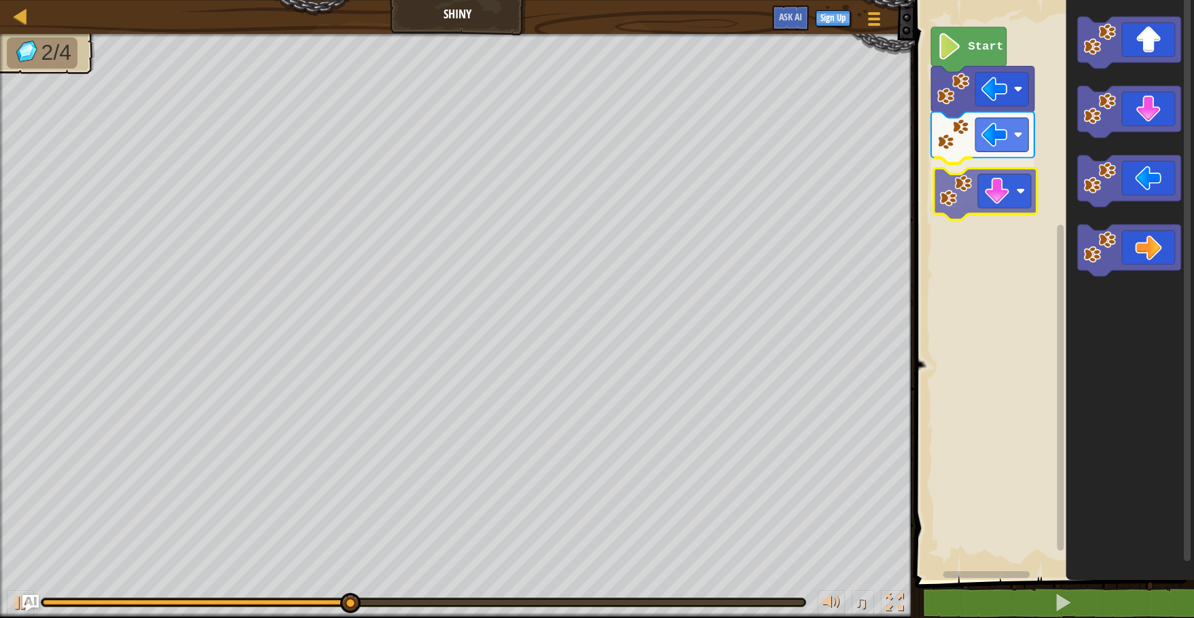
click at [938, 191] on div "Start" at bounding box center [1052, 286] width 283 height 587
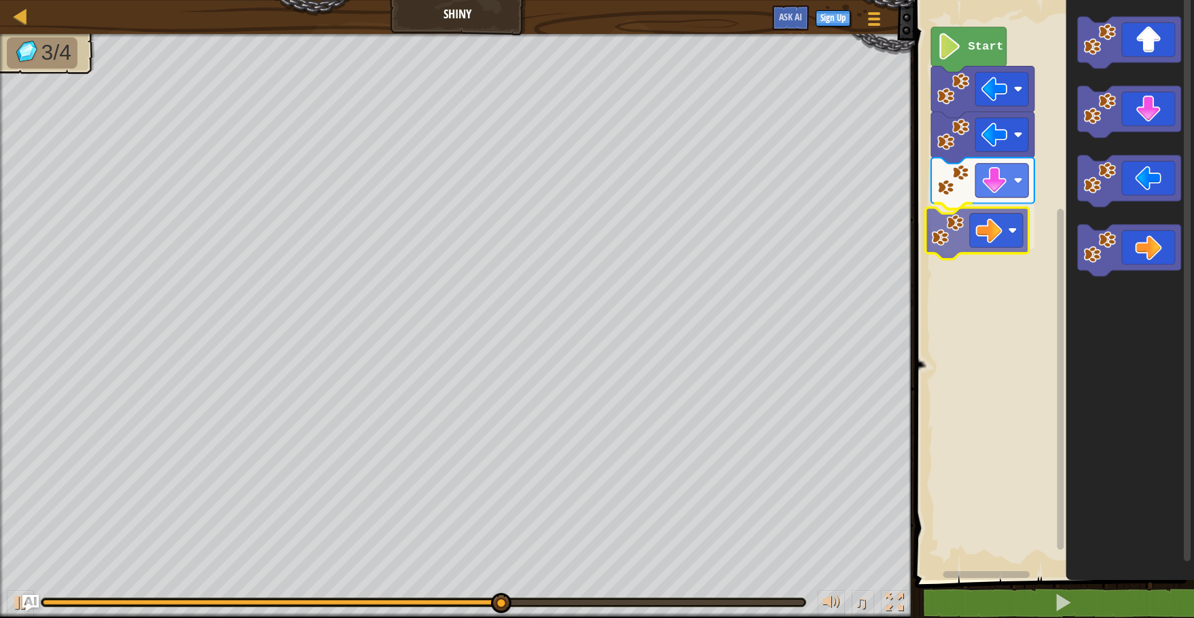
click at [966, 231] on div "Start" at bounding box center [1052, 286] width 283 height 587
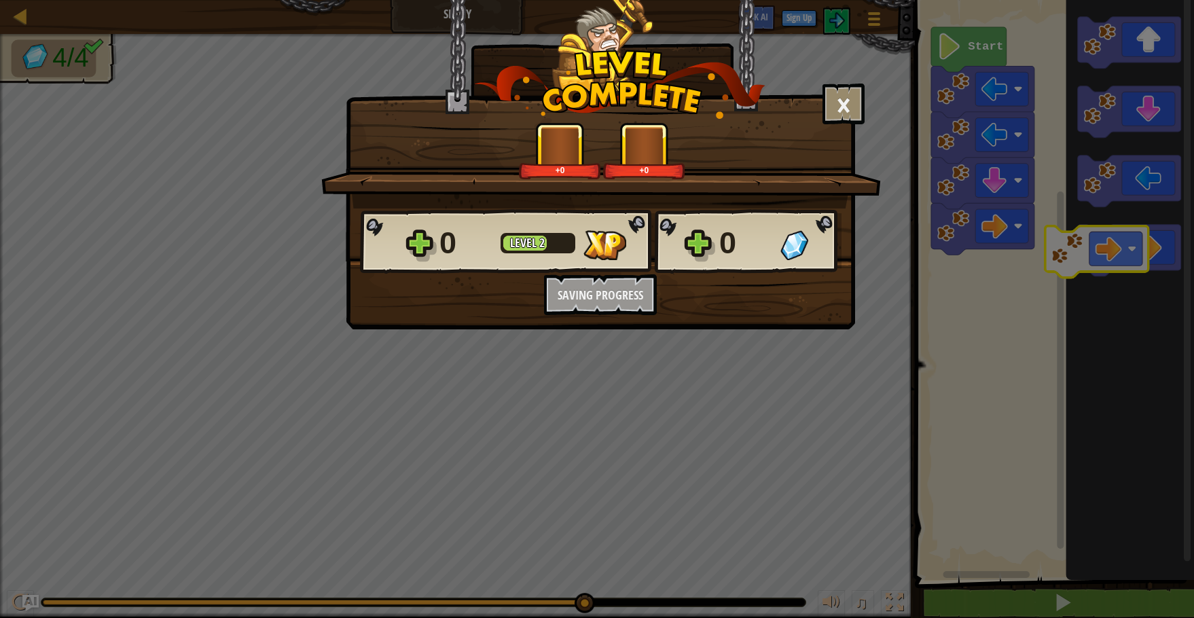
click at [1085, 1] on body "Map Shiny Game Menu Sign Up Ask AI 1 הההההההההההההההההההההההההההההההההההההההההה…" at bounding box center [597, 0] width 1194 height 1
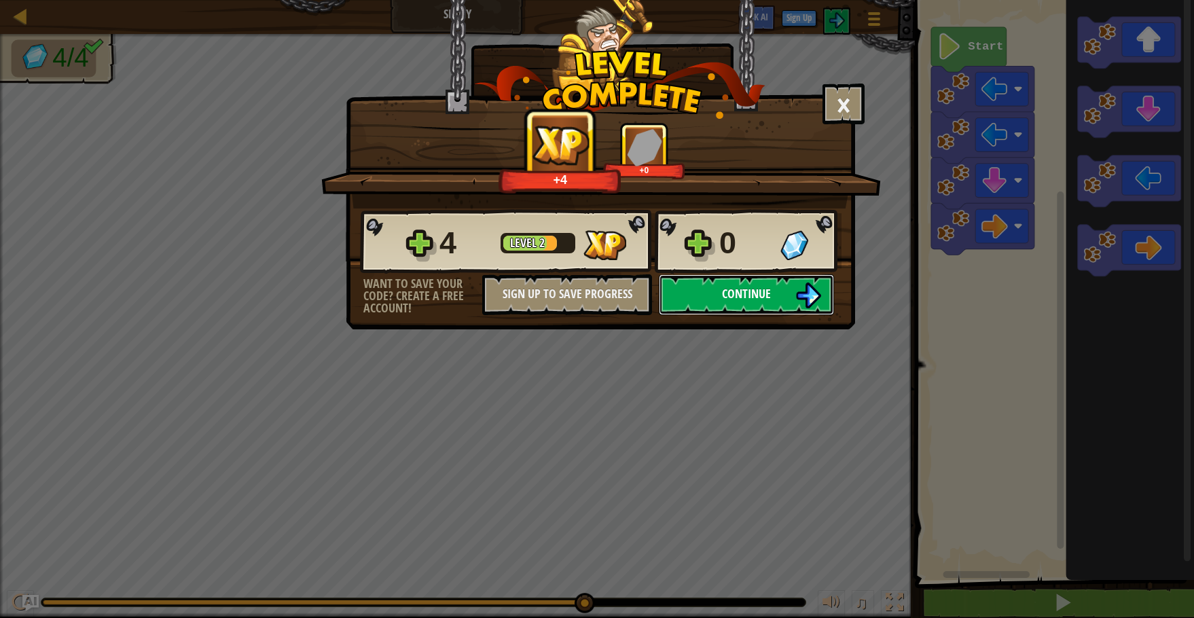
click at [744, 285] on button "Continue" at bounding box center [746, 294] width 175 height 41
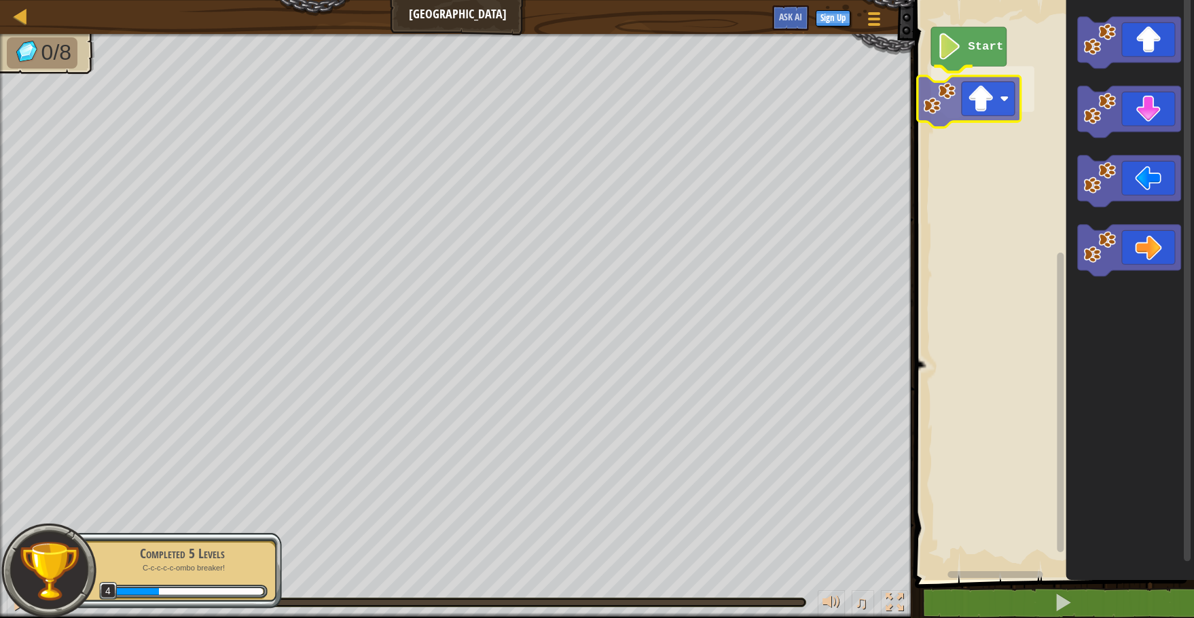
click at [950, 96] on div "Start" at bounding box center [1052, 286] width 283 height 587
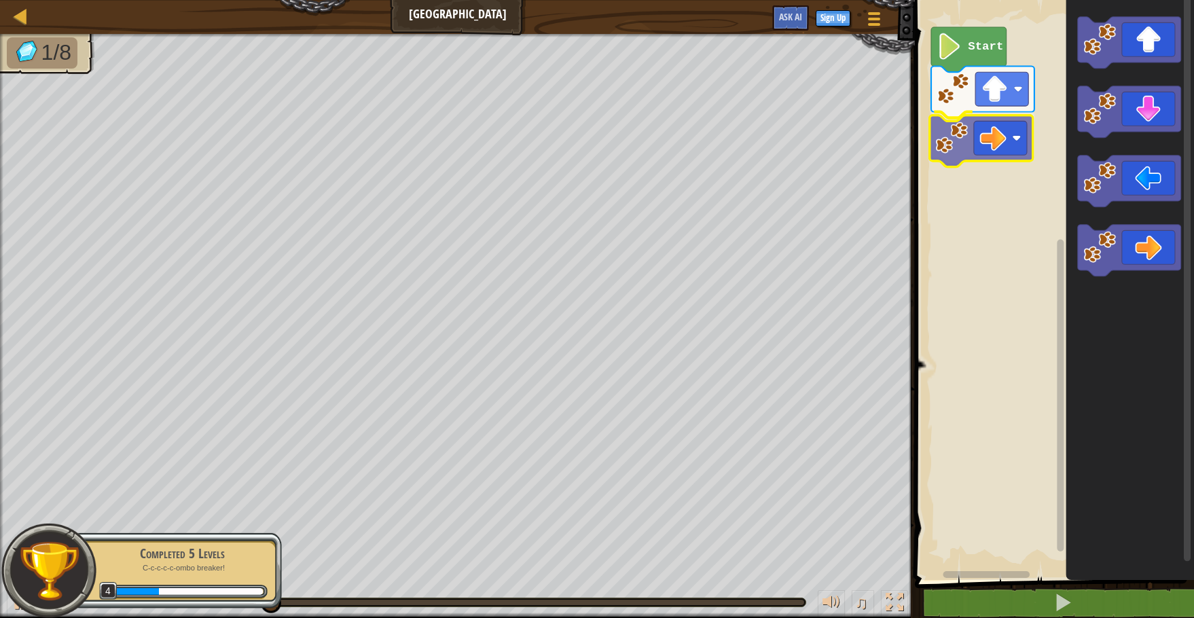
click at [937, 151] on div "Start" at bounding box center [1052, 286] width 283 height 587
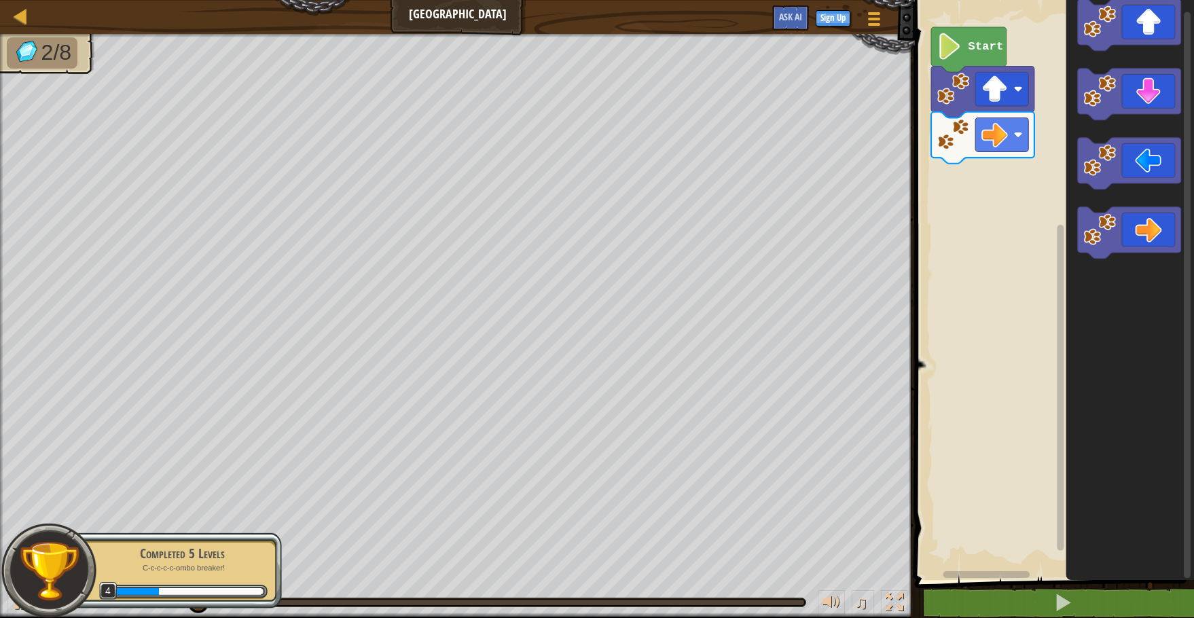
click at [1032, 222] on div "Start" at bounding box center [1052, 286] width 283 height 587
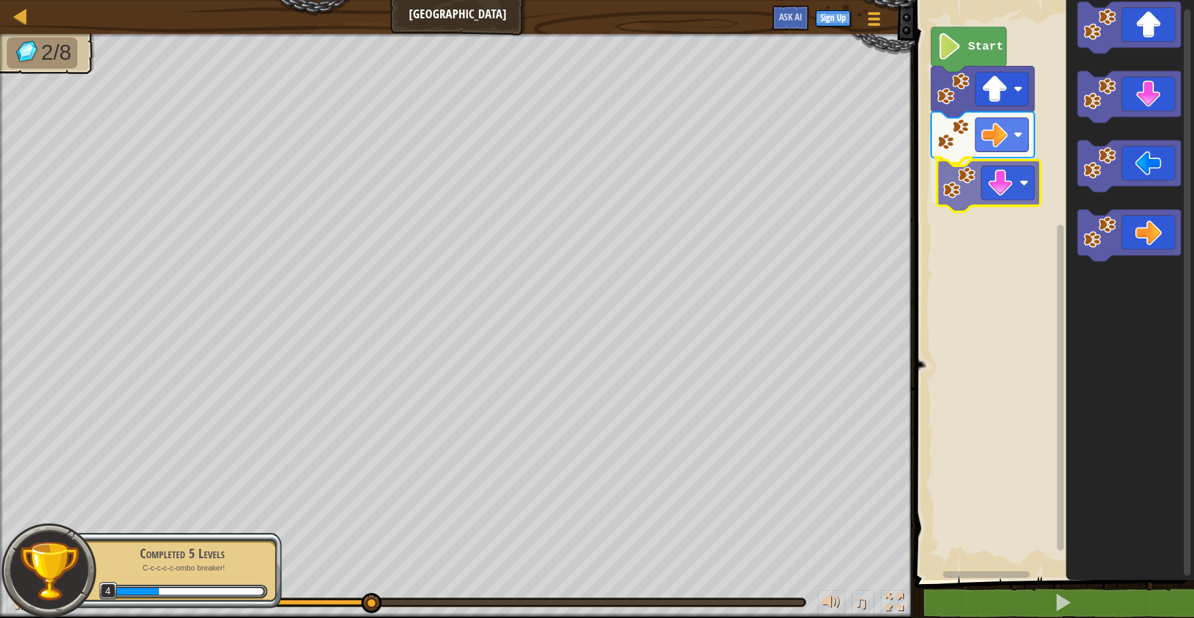
click at [960, 183] on div "Start" at bounding box center [1052, 286] width 283 height 587
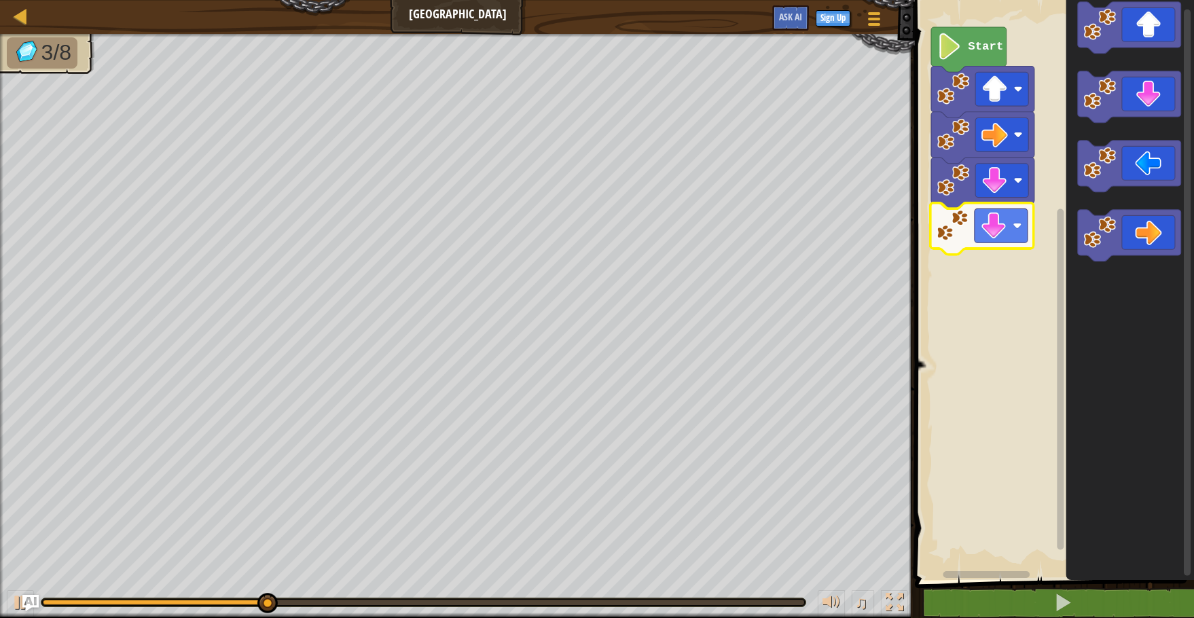
click at [975, 234] on div "Start" at bounding box center [1052, 286] width 283 height 587
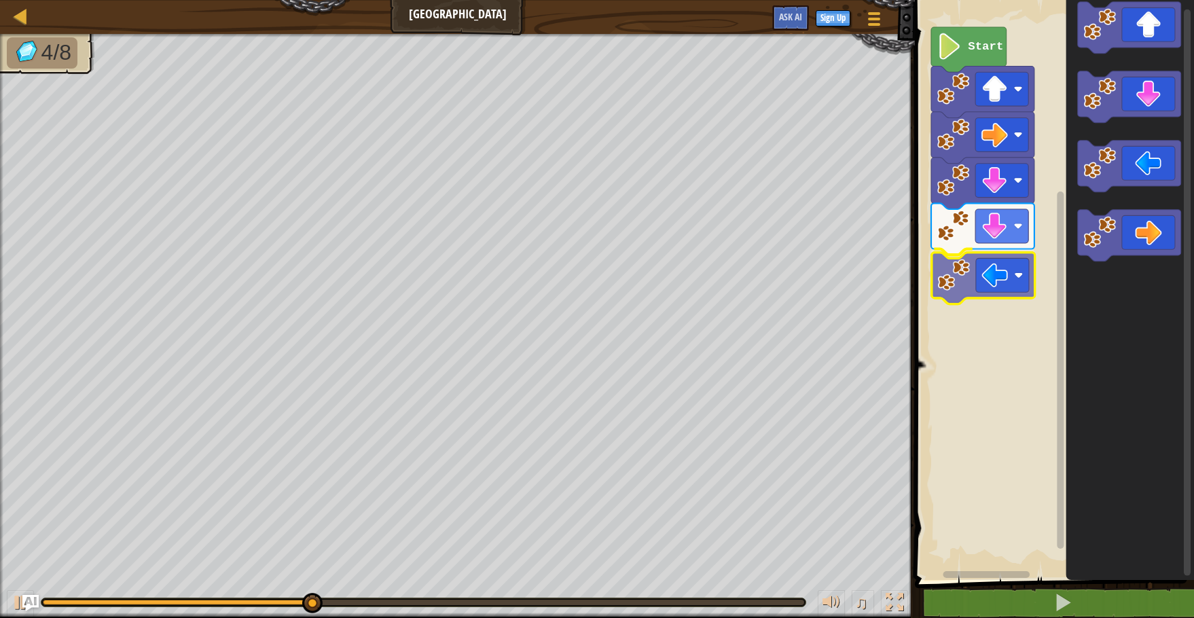
click at [1017, 291] on div "Start" at bounding box center [1052, 286] width 283 height 587
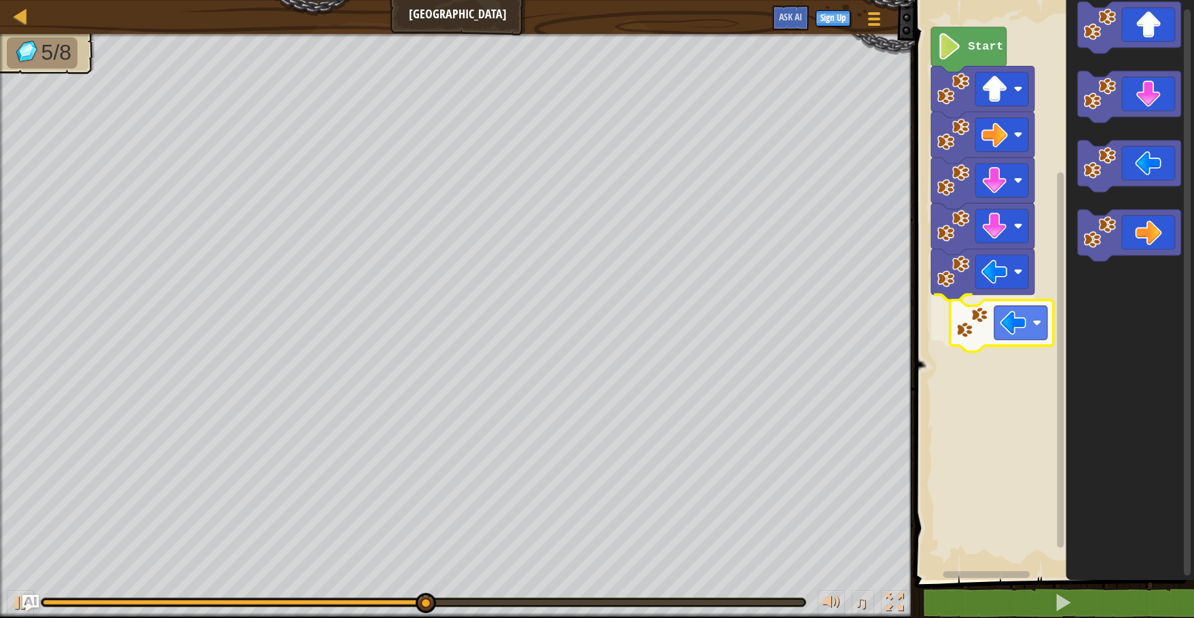
click at [1026, 340] on div "Start" at bounding box center [1052, 286] width 283 height 587
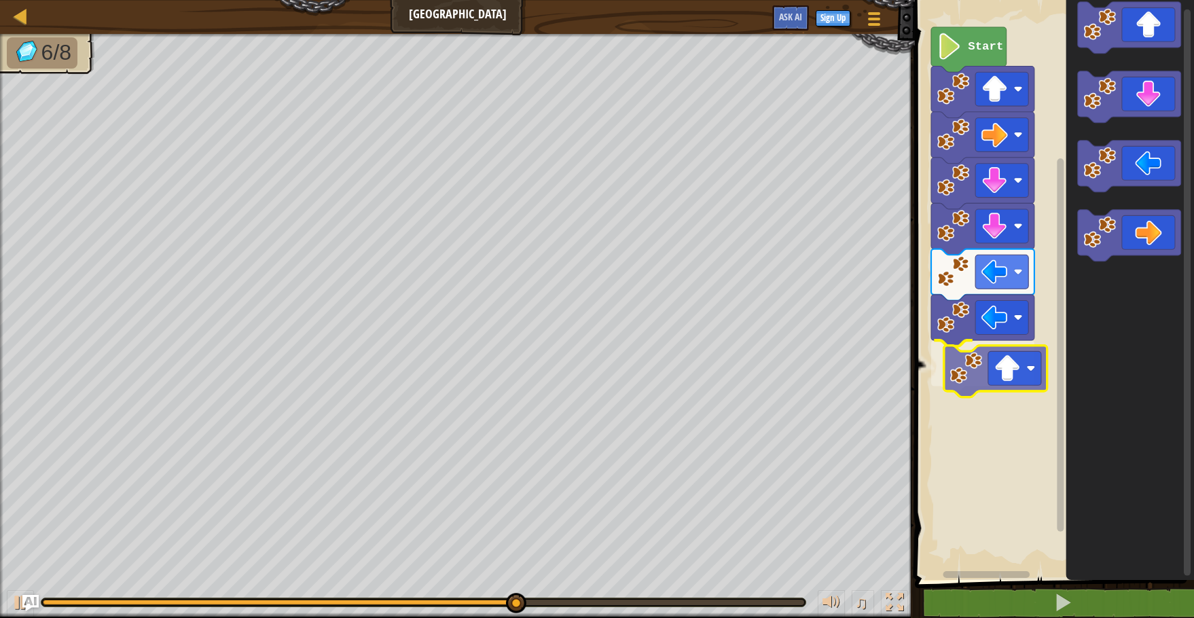
click at [1026, 363] on div "Start" at bounding box center [1052, 286] width 283 height 587
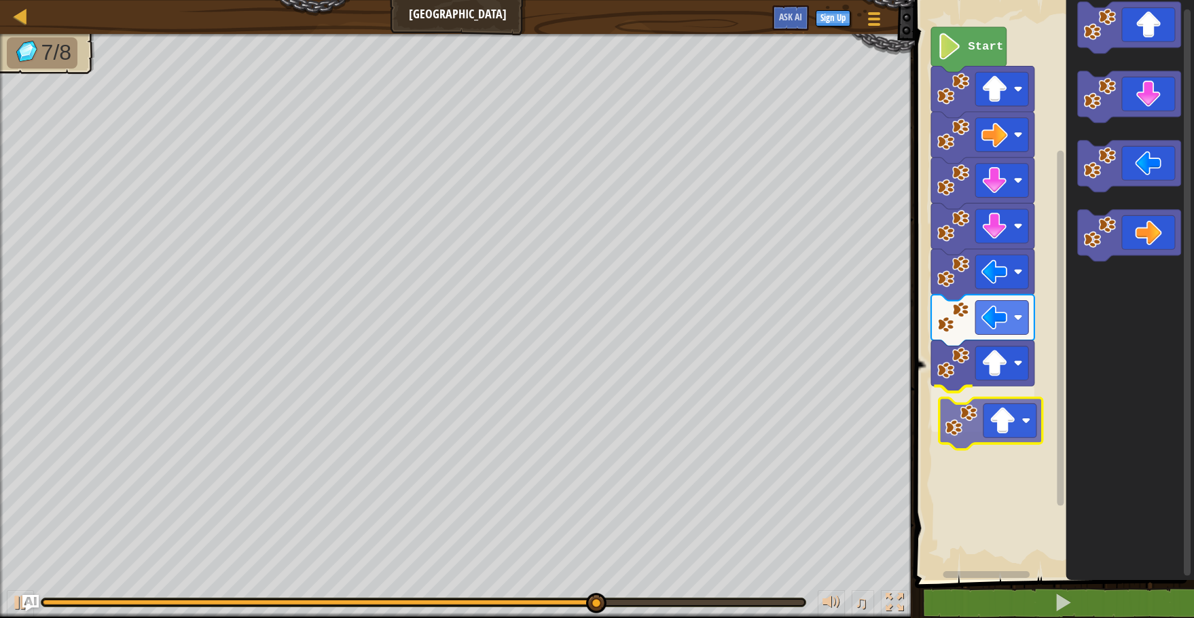
click at [993, 431] on div "Start" at bounding box center [1052, 286] width 283 height 587
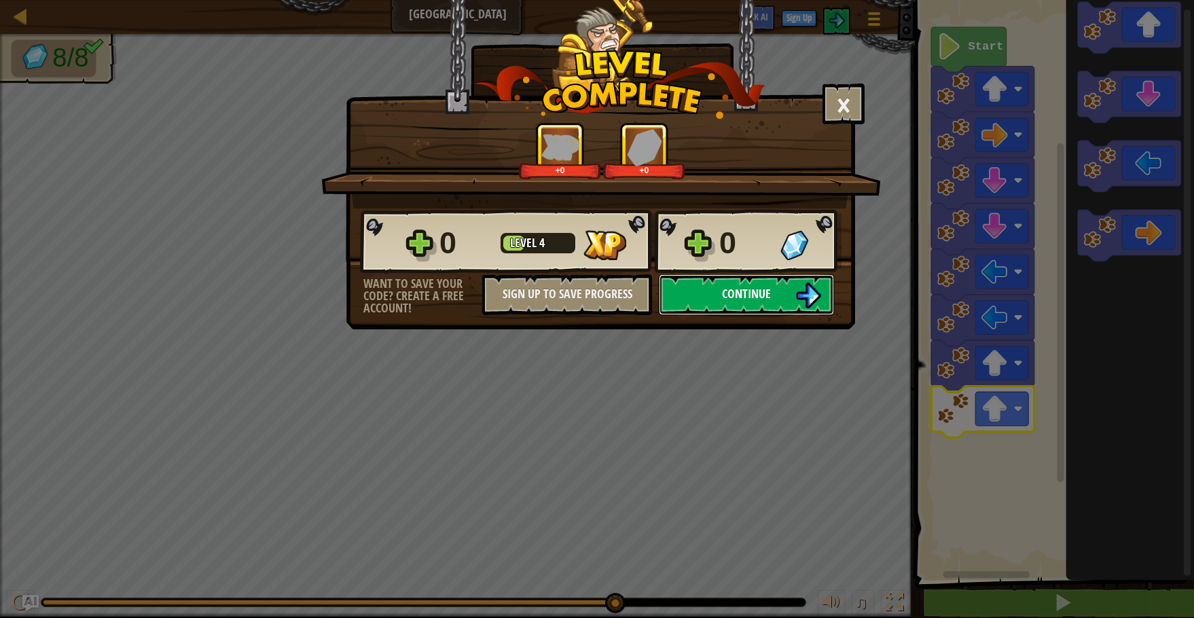
click at [789, 297] on button "Continue" at bounding box center [746, 294] width 175 height 41
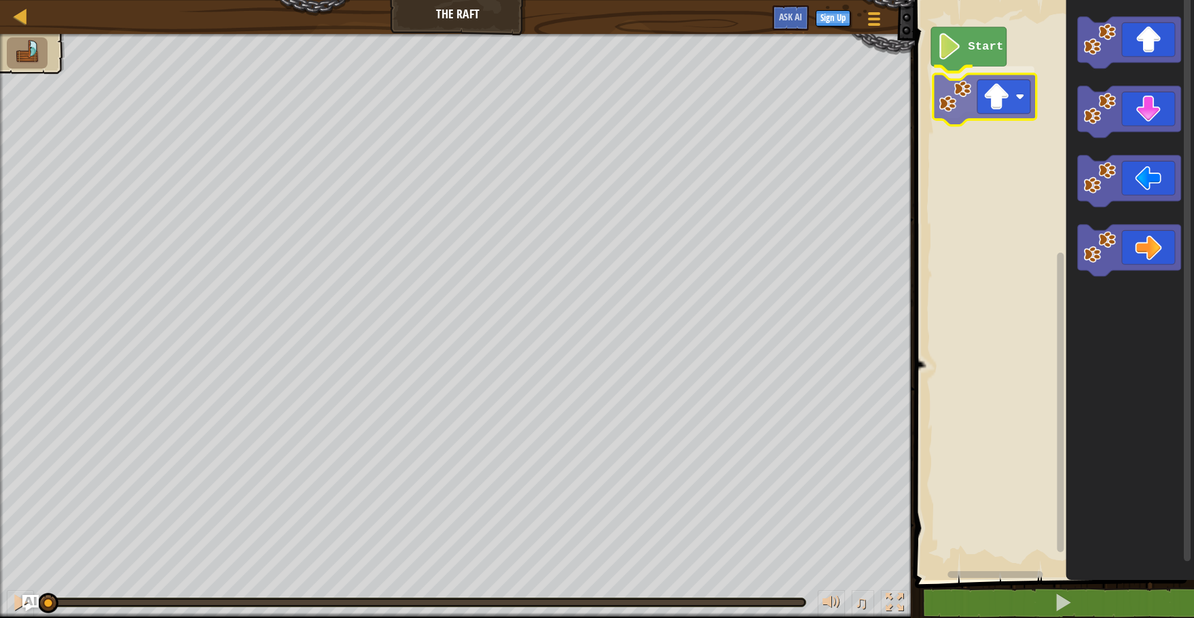
click at [994, 100] on div "Start" at bounding box center [1052, 286] width 283 height 587
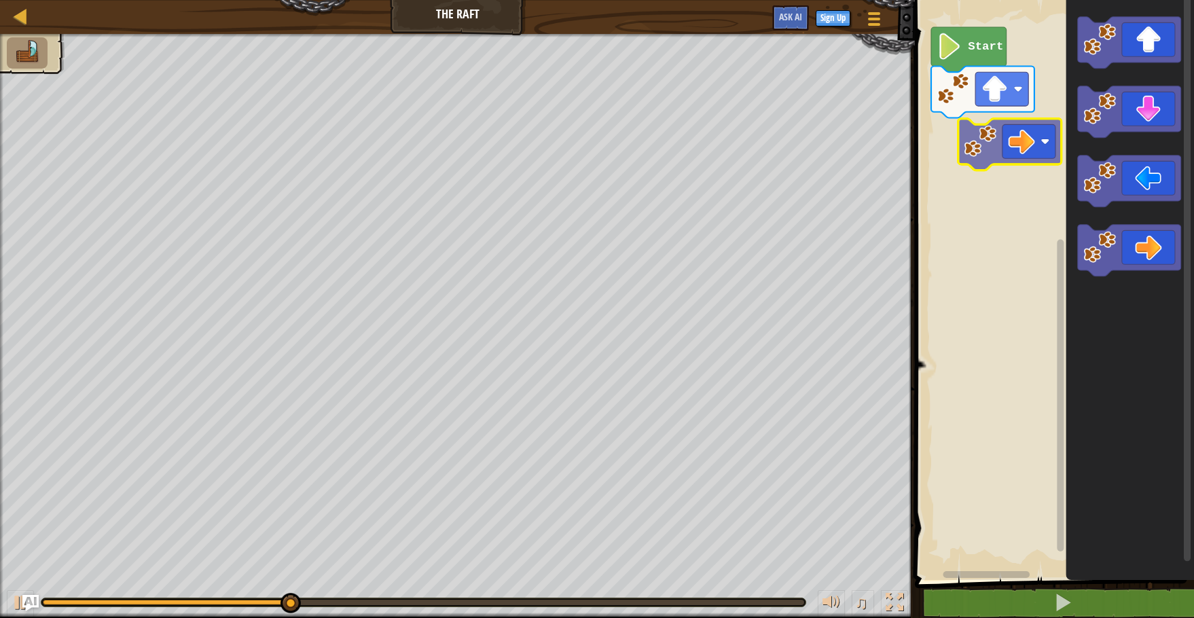
click at [998, 159] on div "Start" at bounding box center [1052, 286] width 283 height 587
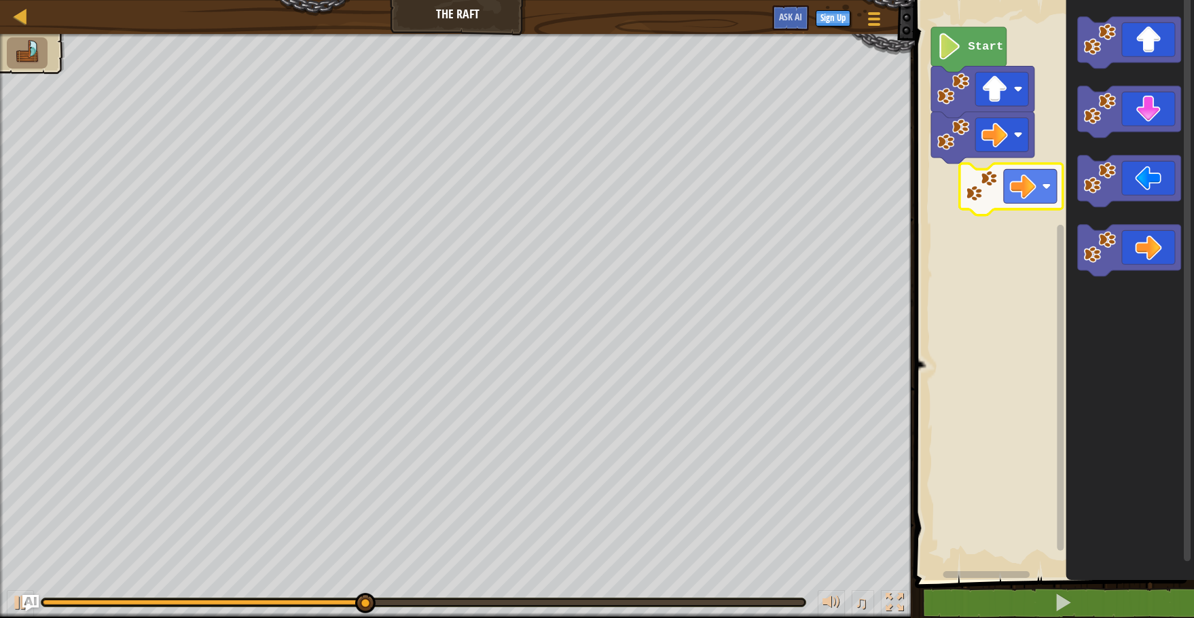
click at [977, 202] on div "Start" at bounding box center [1052, 286] width 283 height 587
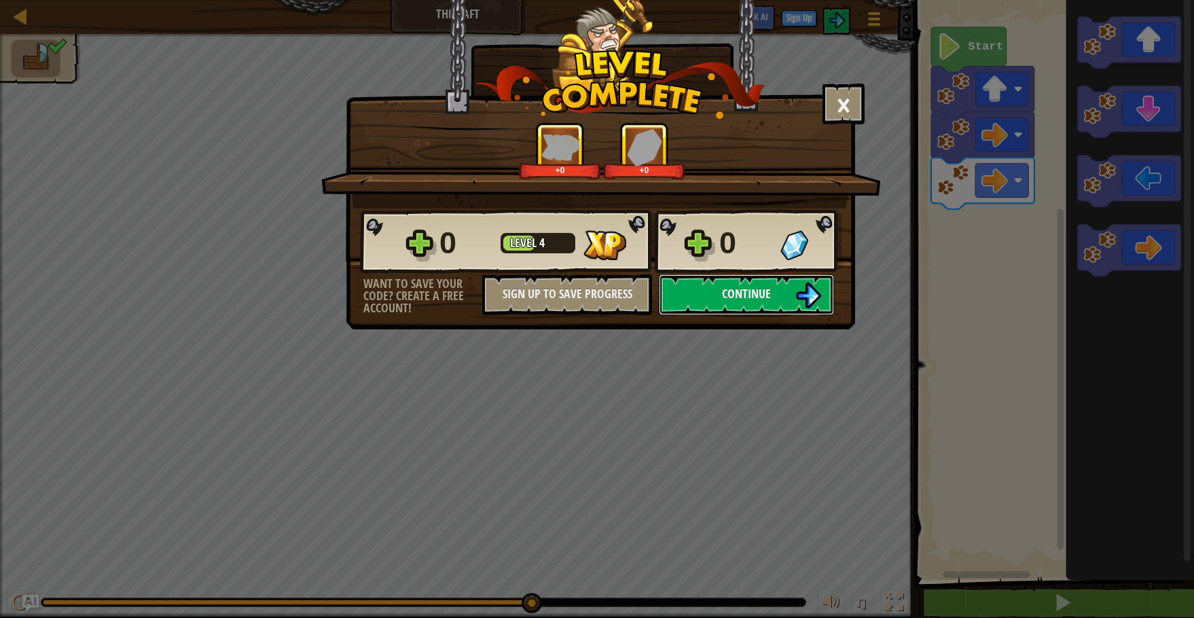
click at [820, 283] on img at bounding box center [808, 296] width 26 height 26
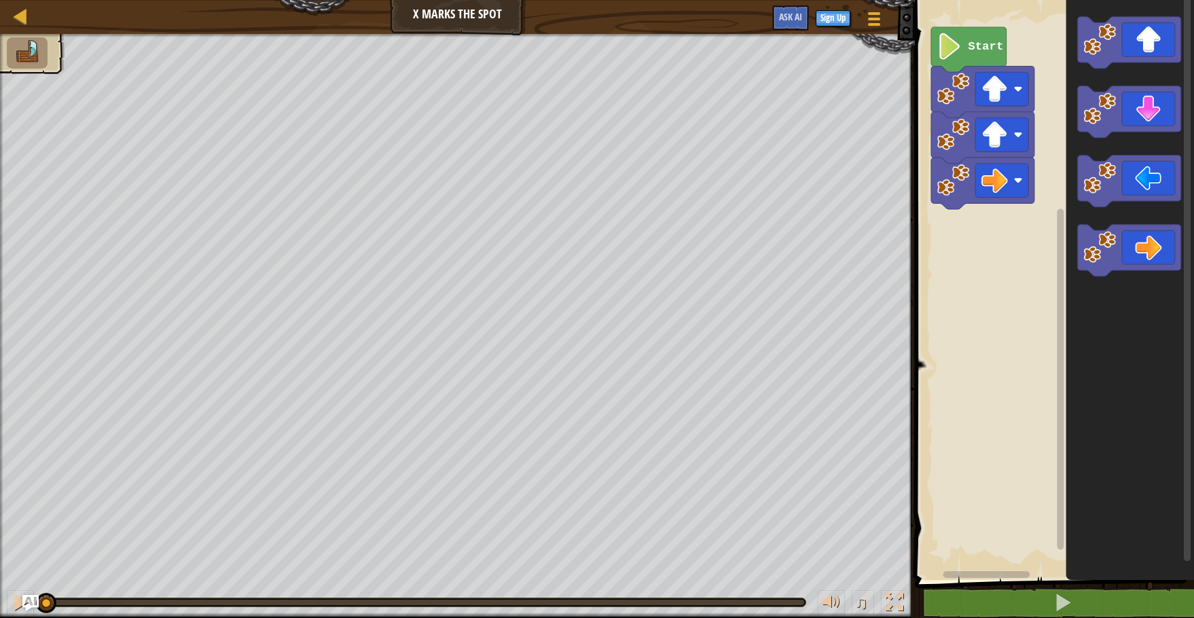
click at [991, 45] on text "Start" at bounding box center [986, 46] width 35 height 13
click at [972, 58] on icon "Blockly Workspace" at bounding box center [968, 49] width 75 height 45
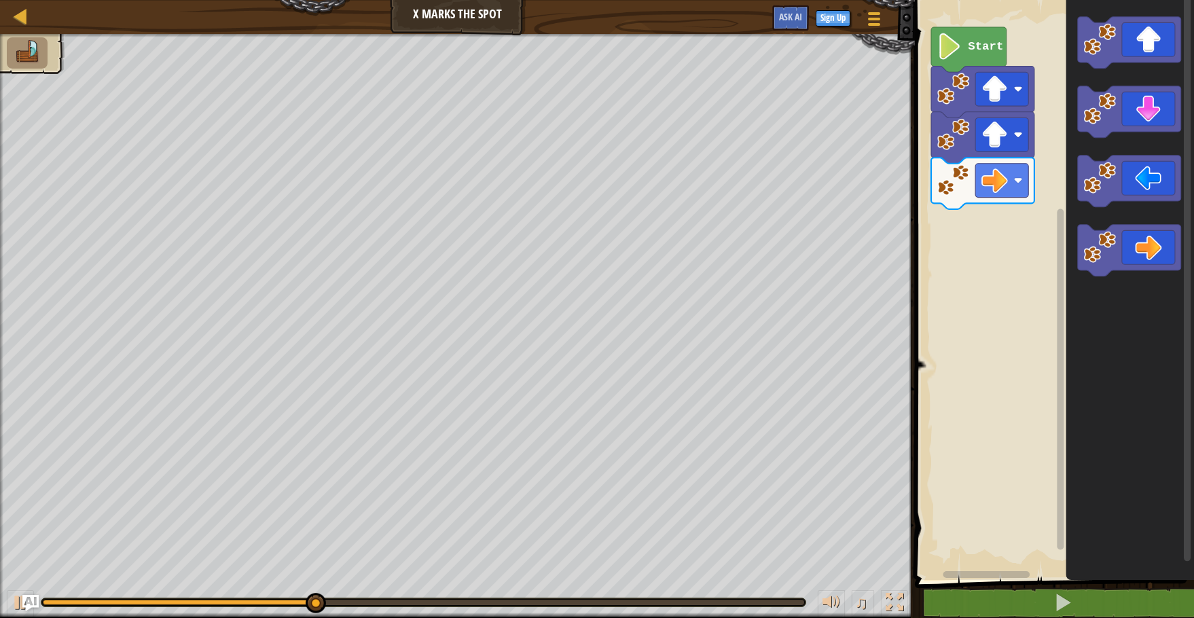
click at [972, 53] on text "Start" at bounding box center [986, 46] width 35 height 13
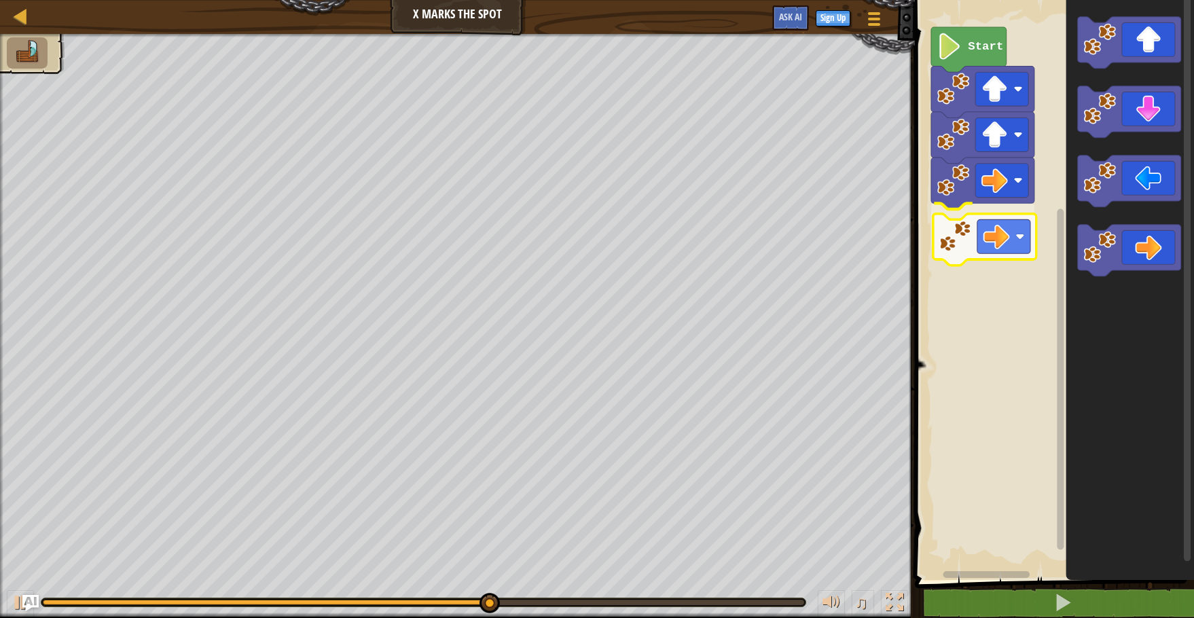
click at [986, 240] on div "Start" at bounding box center [1052, 286] width 283 height 587
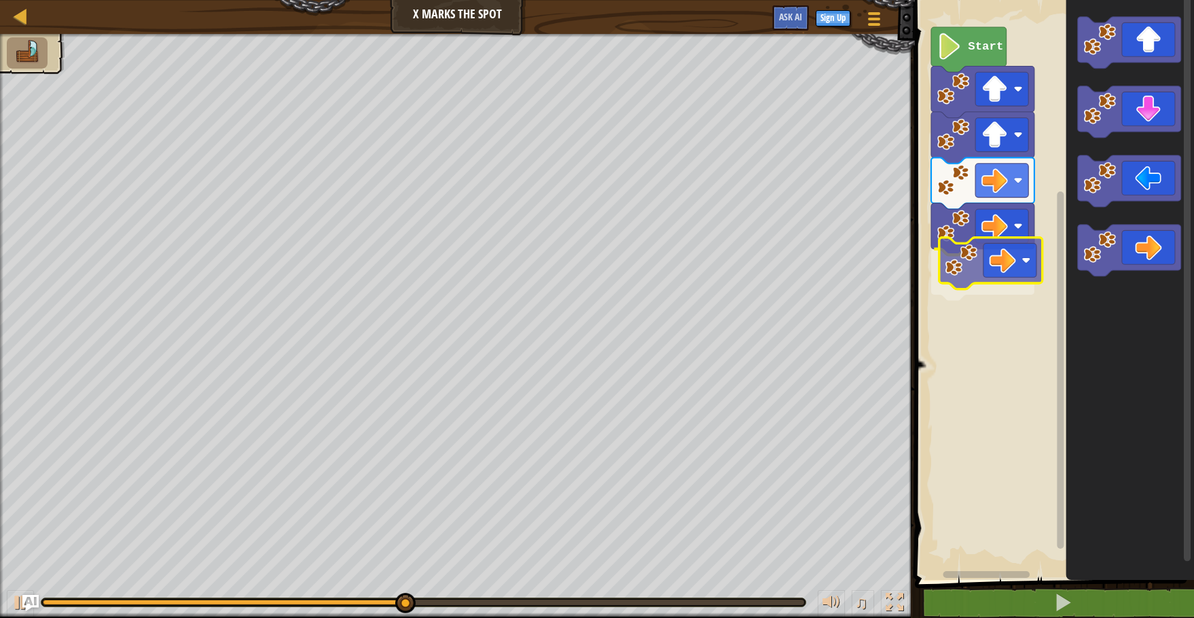
click at [981, 245] on div "Start" at bounding box center [1052, 286] width 283 height 587
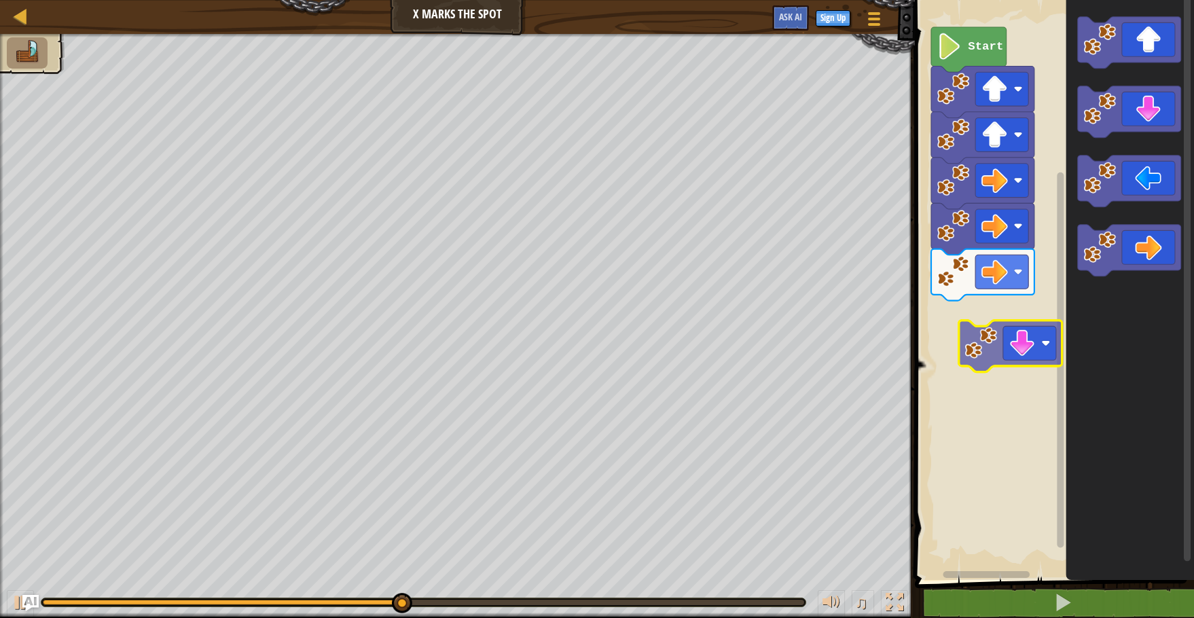
click at [998, 307] on div "Start" at bounding box center [1052, 286] width 283 height 587
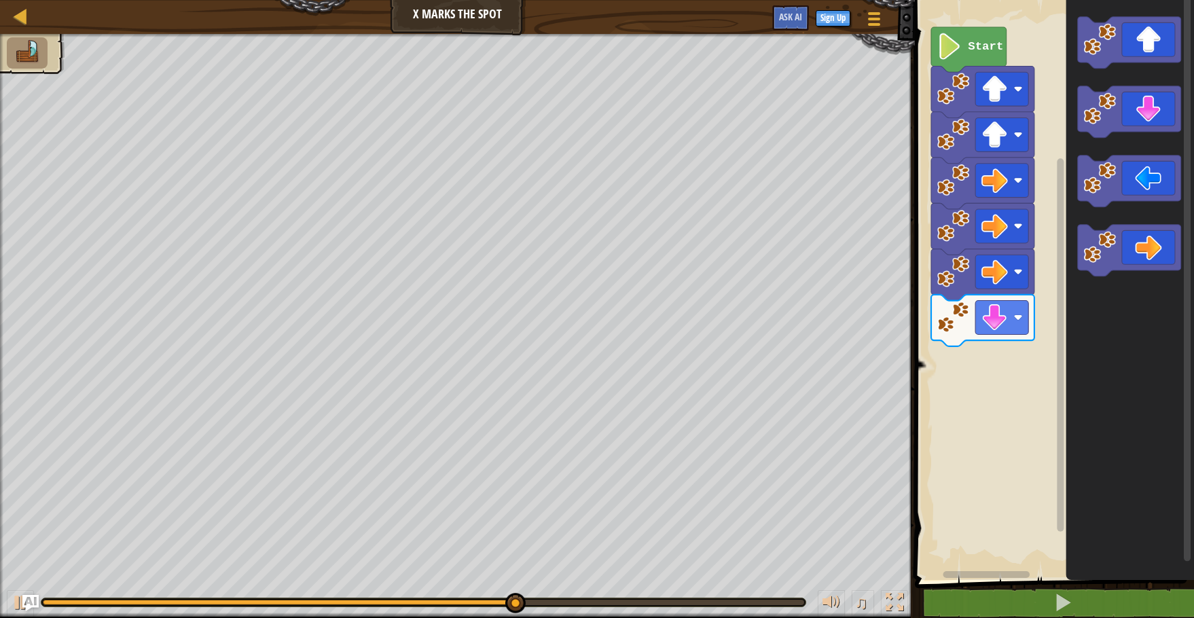
click at [991, 357] on div "Start" at bounding box center [1052, 286] width 283 height 587
click at [981, 351] on div "Start" at bounding box center [1052, 286] width 283 height 587
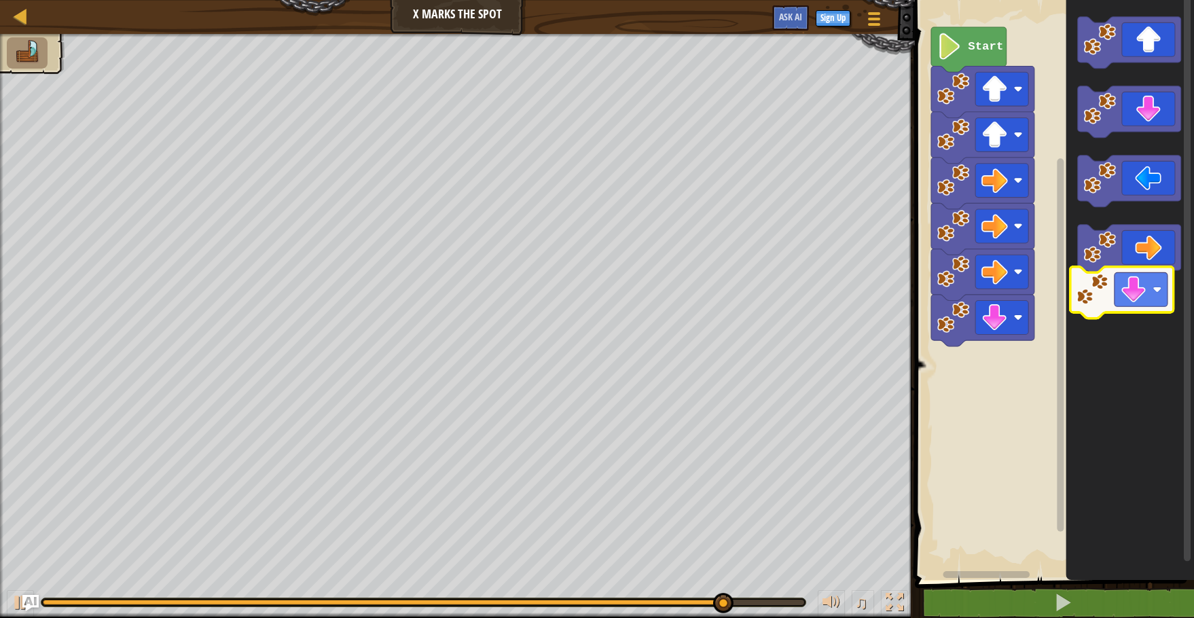
click at [1136, 291] on icon "Blockly Workspace" at bounding box center [1130, 286] width 128 height 587
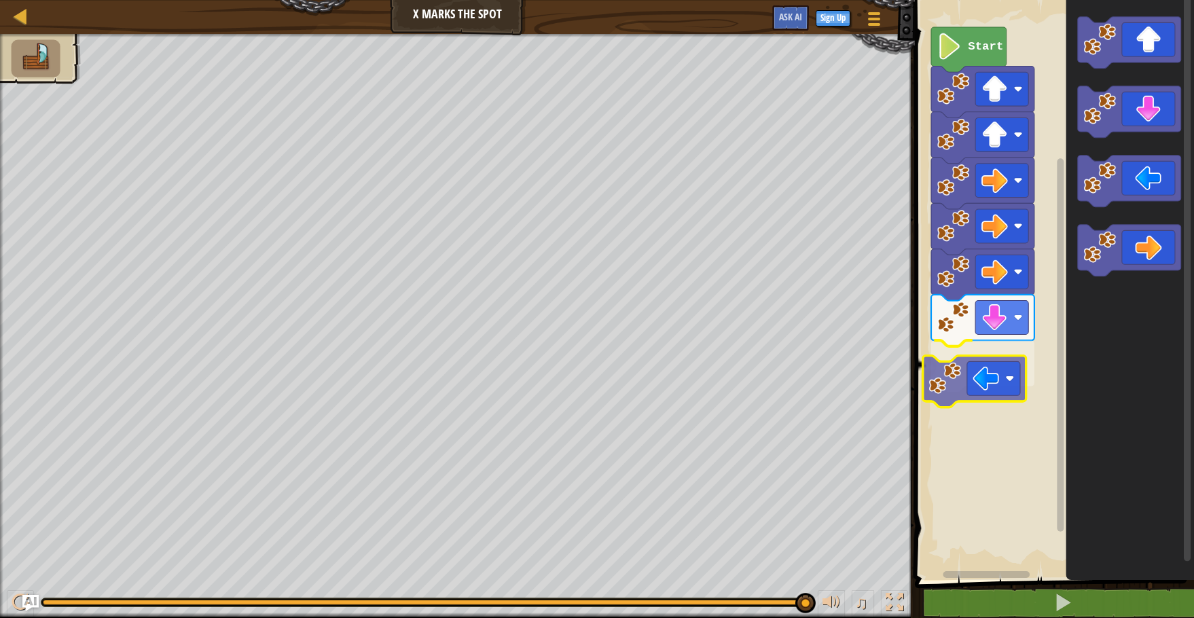
click at [965, 384] on div "Start" at bounding box center [1052, 286] width 283 height 587
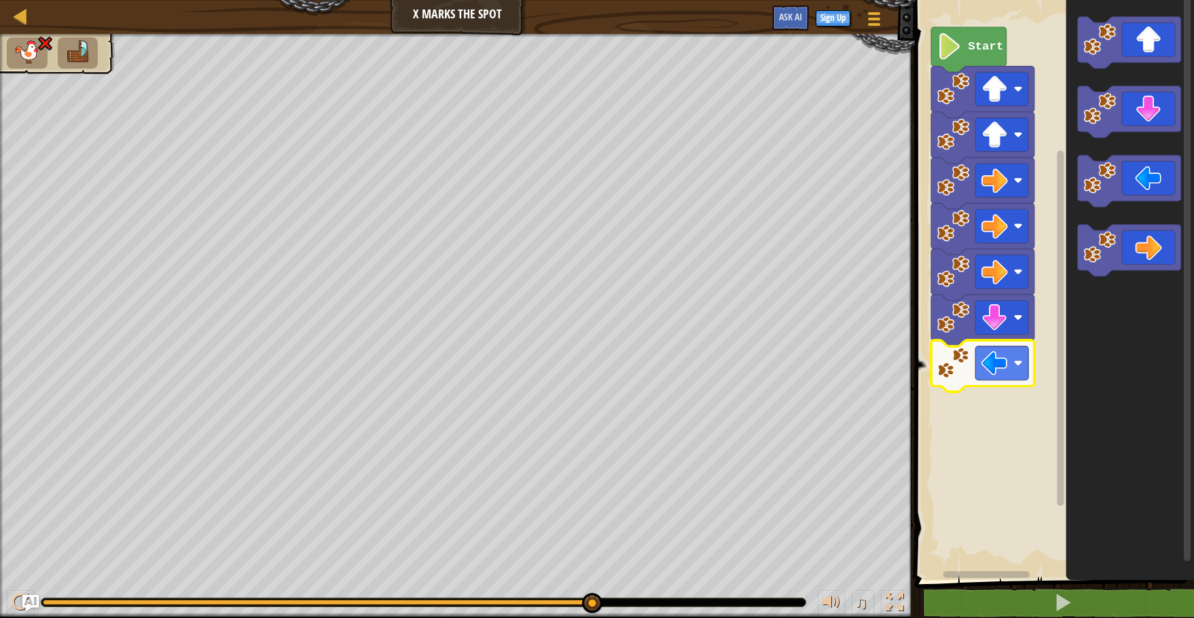
drag, startPoint x: 494, startPoint y: 20, endPoint x: 492, endPoint y: 32, distance: 12.4
click at [494, 20] on div "Map X Marks the Spot Game Menu Sign Up Ask AI" at bounding box center [457, 17] width 915 height 34
click at [962, 46] on icon "Blockly Workspace" at bounding box center [968, 49] width 75 height 45
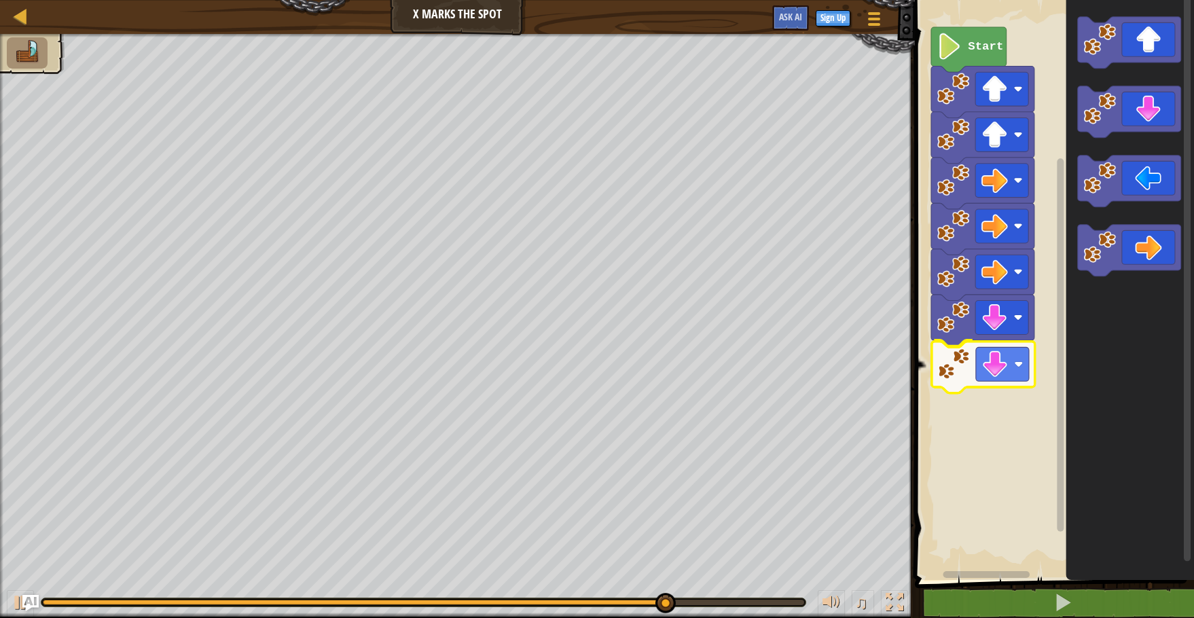
click at [976, 385] on div "Start" at bounding box center [1052, 286] width 283 height 587
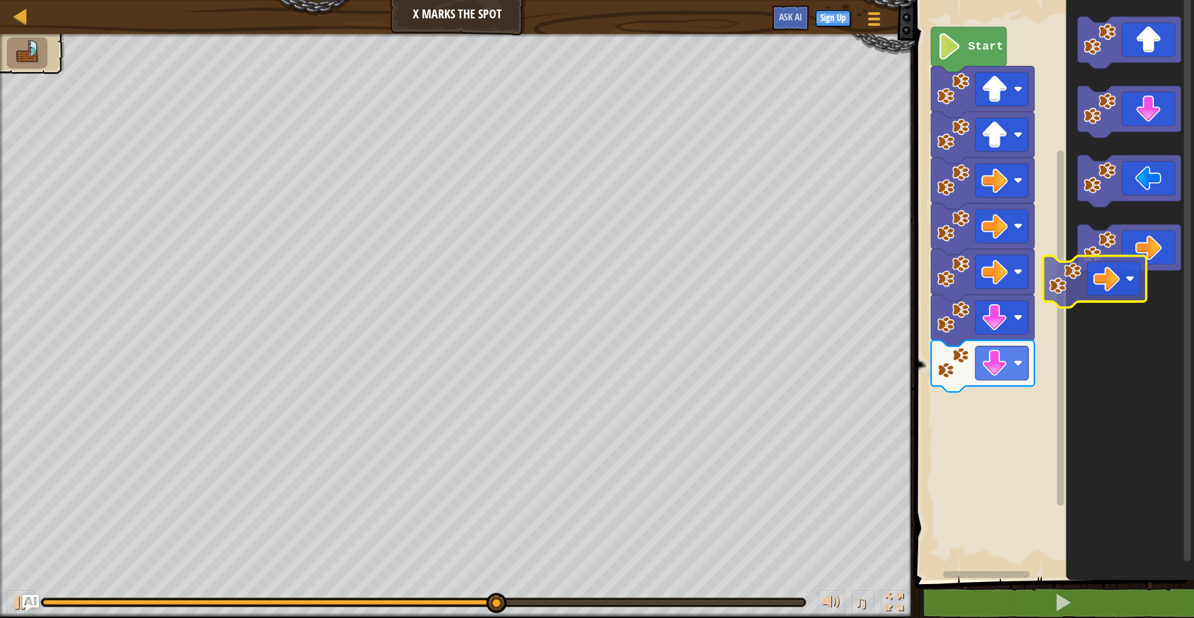
click at [1115, 261] on g "Blockly Workspace" at bounding box center [1129, 251] width 103 height 52
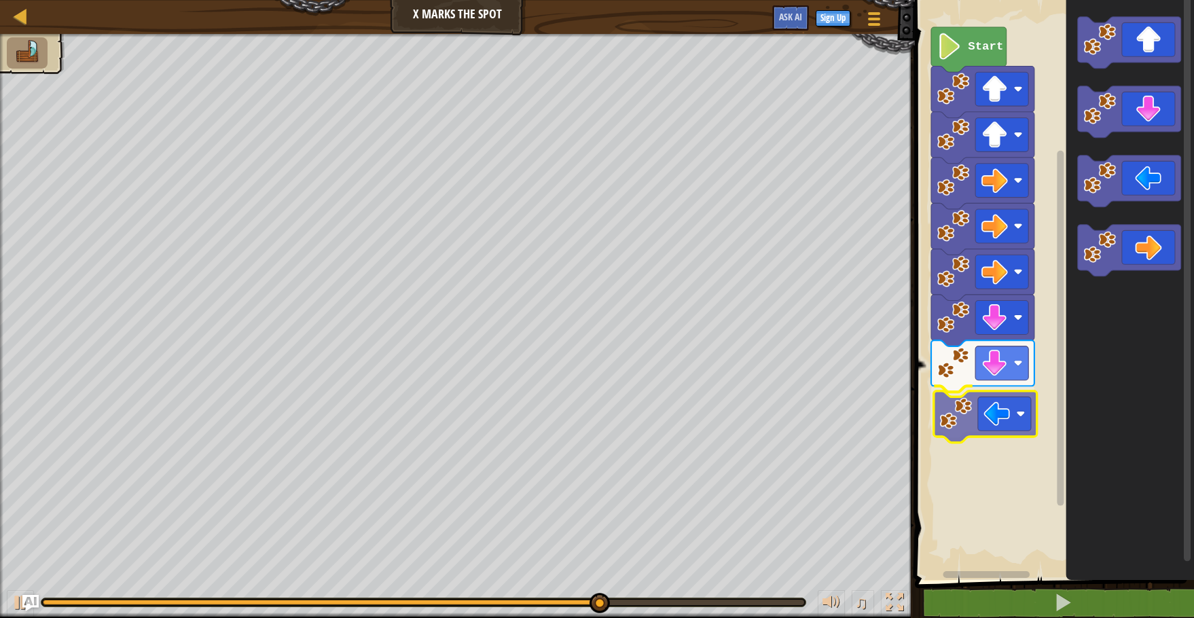
click at [998, 424] on div "Start" at bounding box center [1052, 286] width 283 height 587
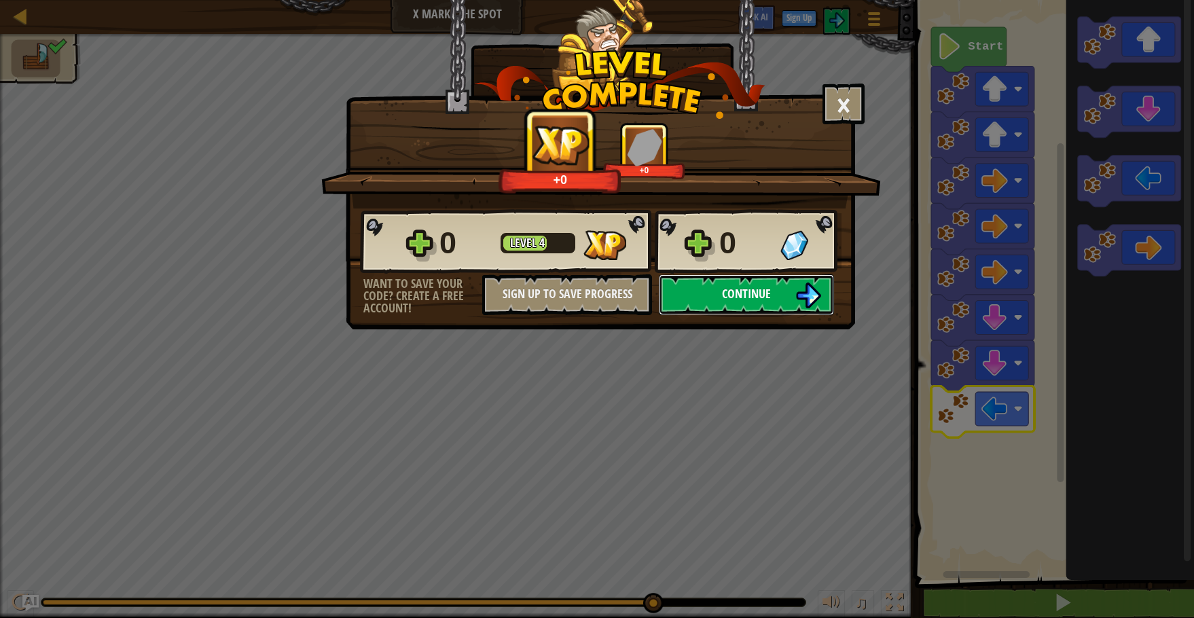
click at [772, 296] on button "Continue" at bounding box center [746, 294] width 175 height 41
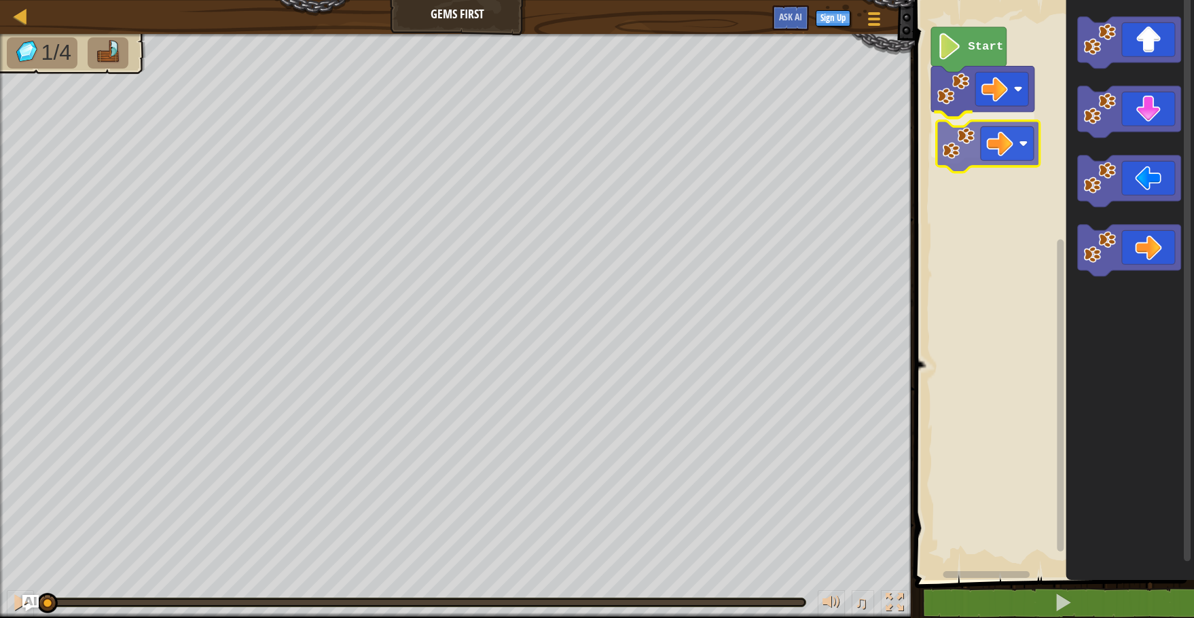
click at [946, 160] on div "Start" at bounding box center [1052, 286] width 283 height 587
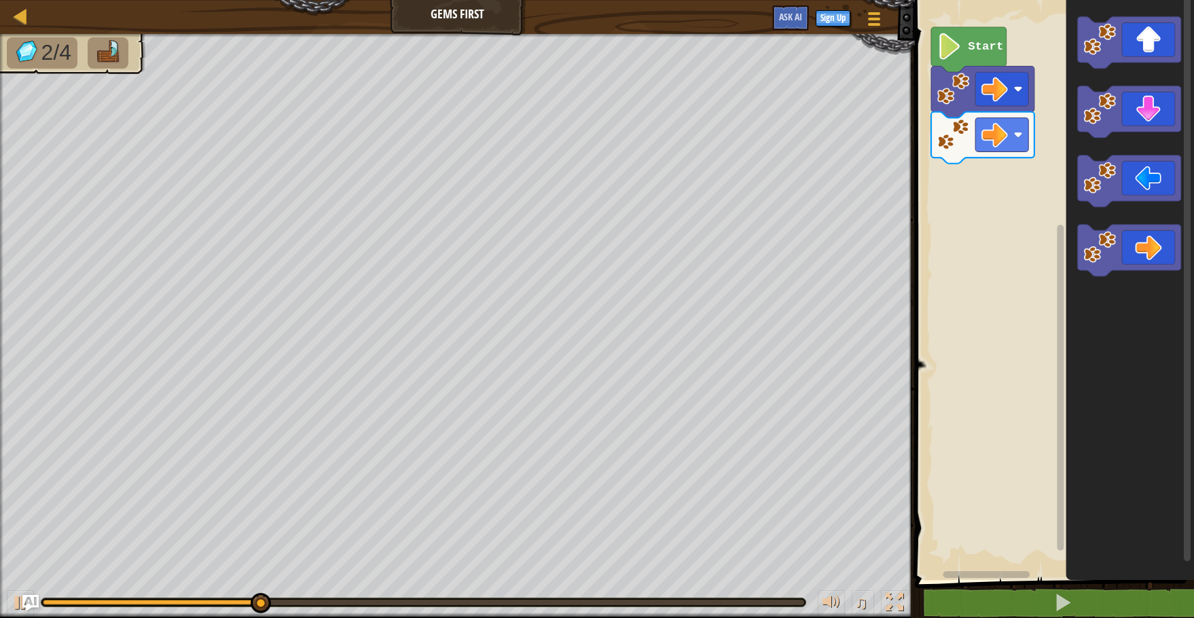
click at [1026, 173] on div "Start" at bounding box center [1052, 286] width 283 height 587
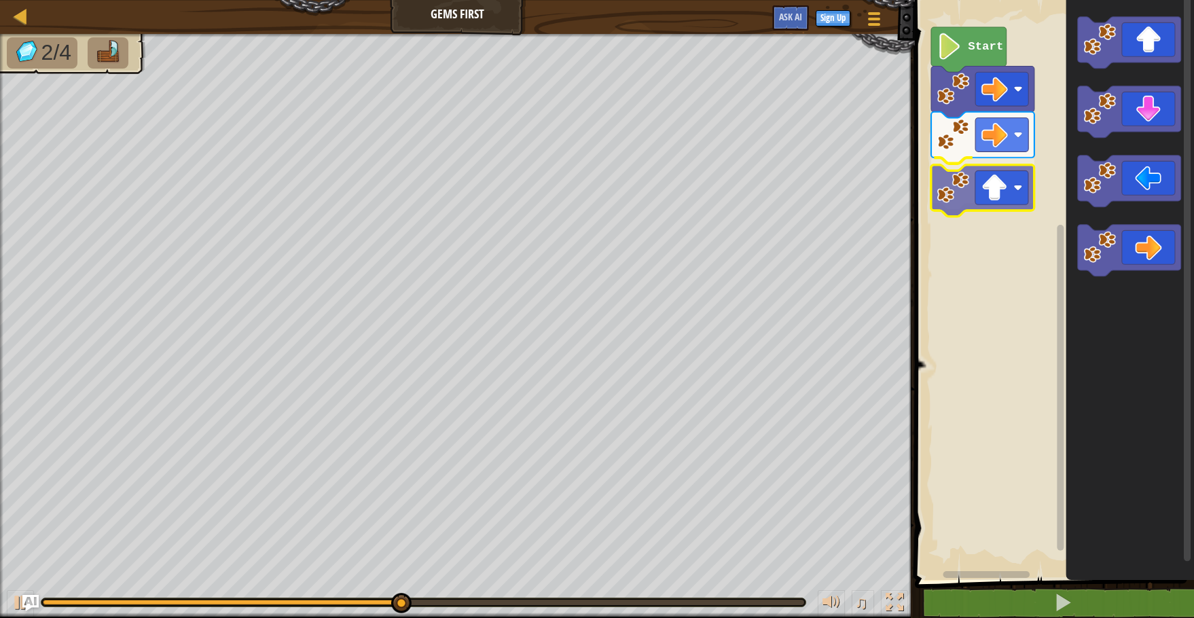
click at [947, 195] on div "Start" at bounding box center [1052, 286] width 283 height 587
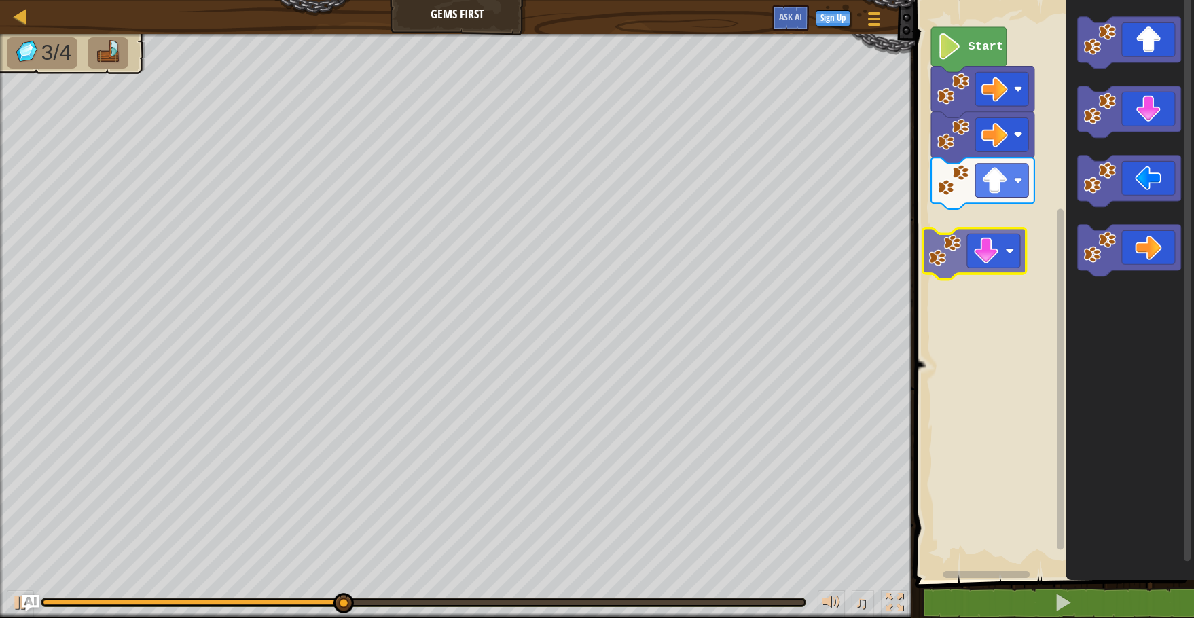
click at [985, 244] on div "Start" at bounding box center [1052, 286] width 283 height 587
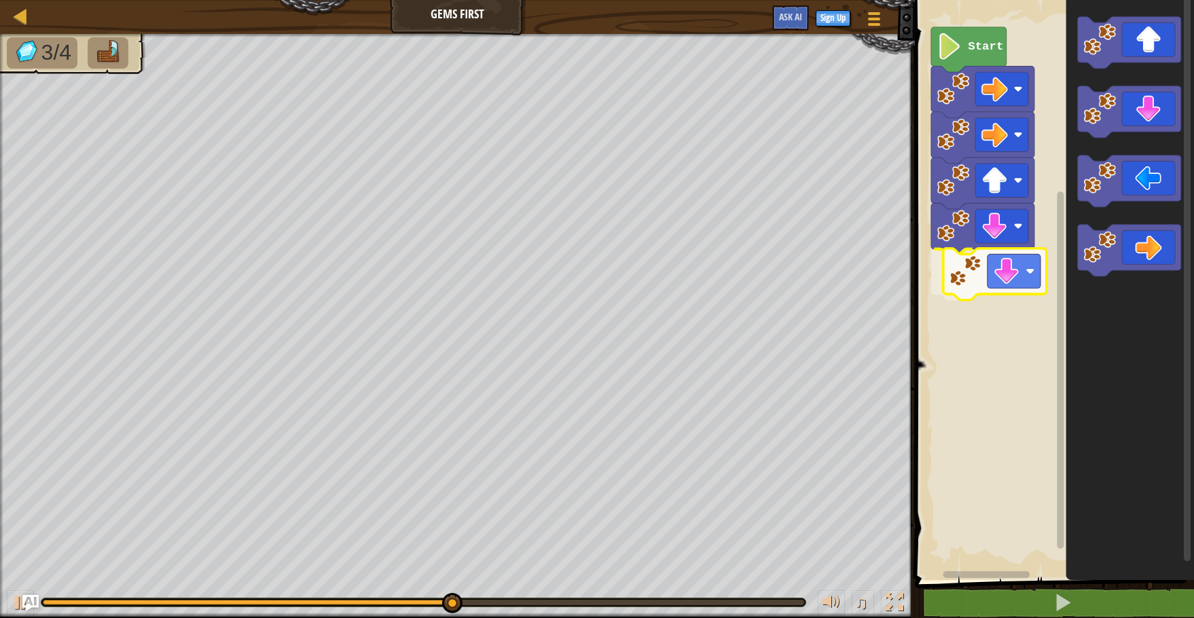
click at [996, 278] on div "Start" at bounding box center [1052, 286] width 283 height 587
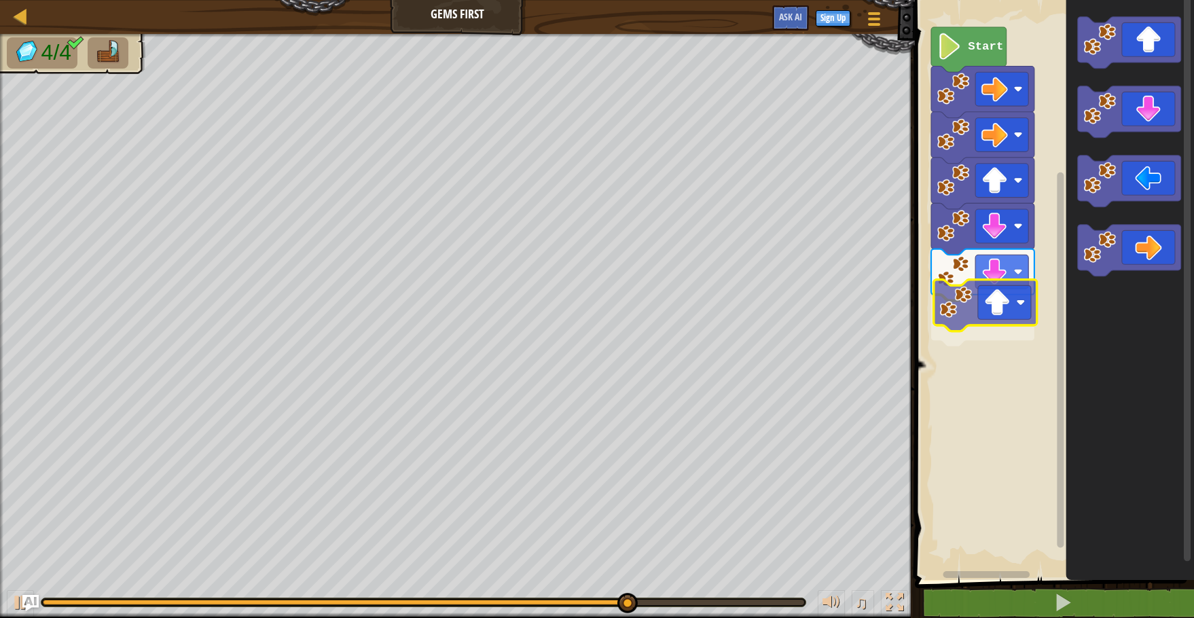
click at [1012, 287] on div "Start" at bounding box center [1052, 286] width 283 height 587
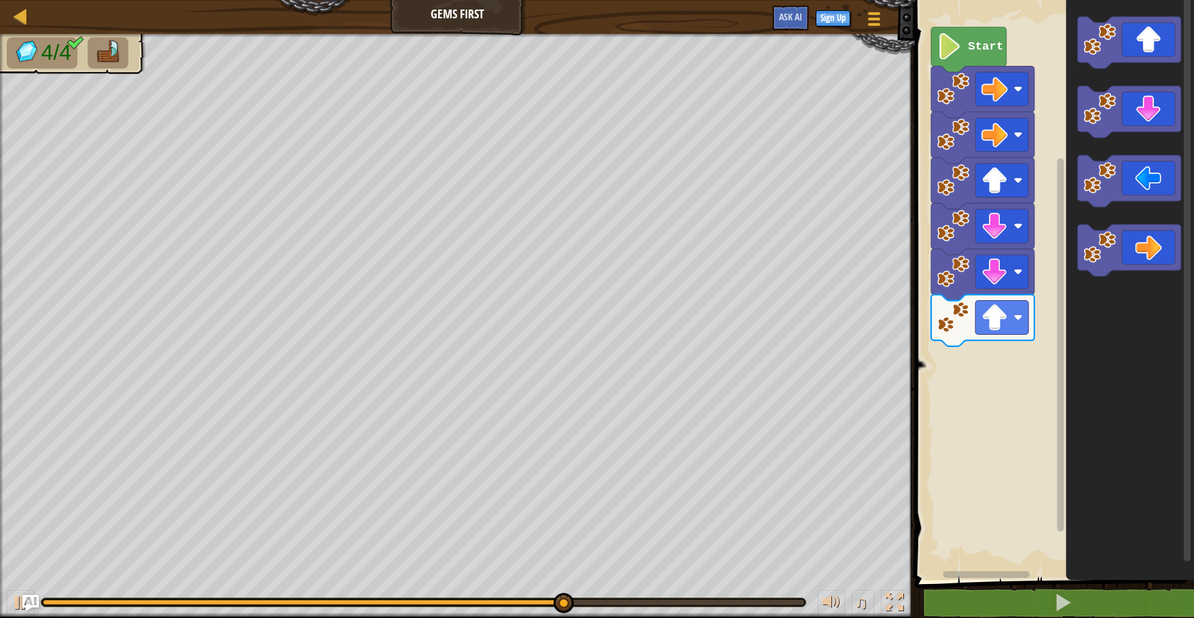
click at [1050, 306] on div "Start" at bounding box center [1052, 286] width 283 height 587
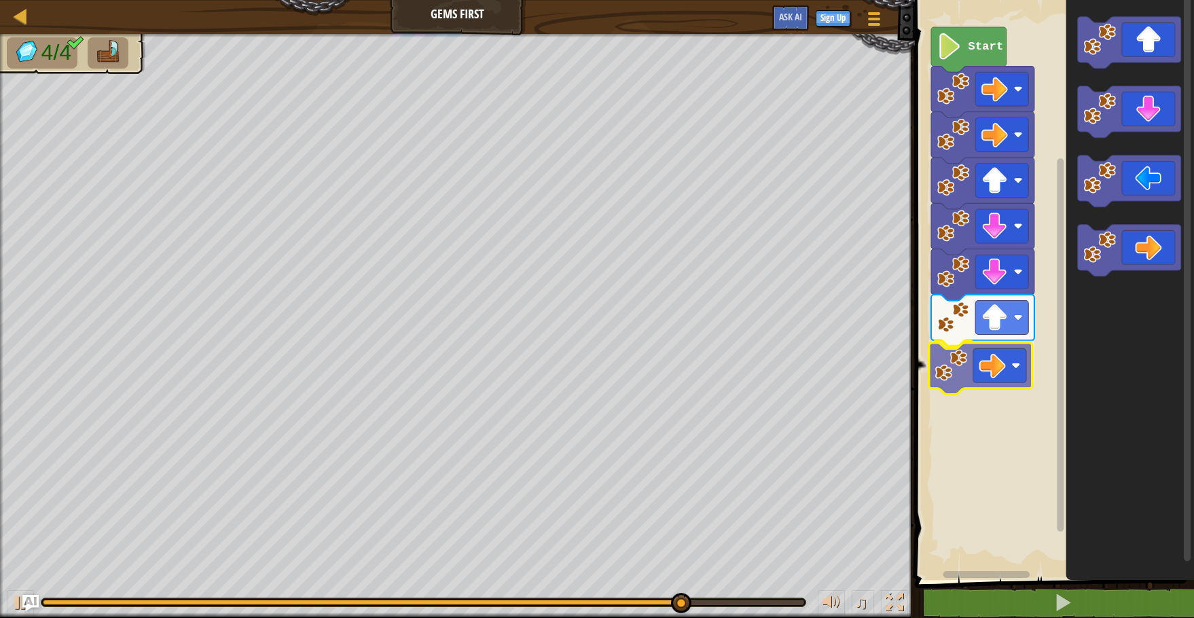
click at [952, 391] on div "Start" at bounding box center [1052, 286] width 283 height 587
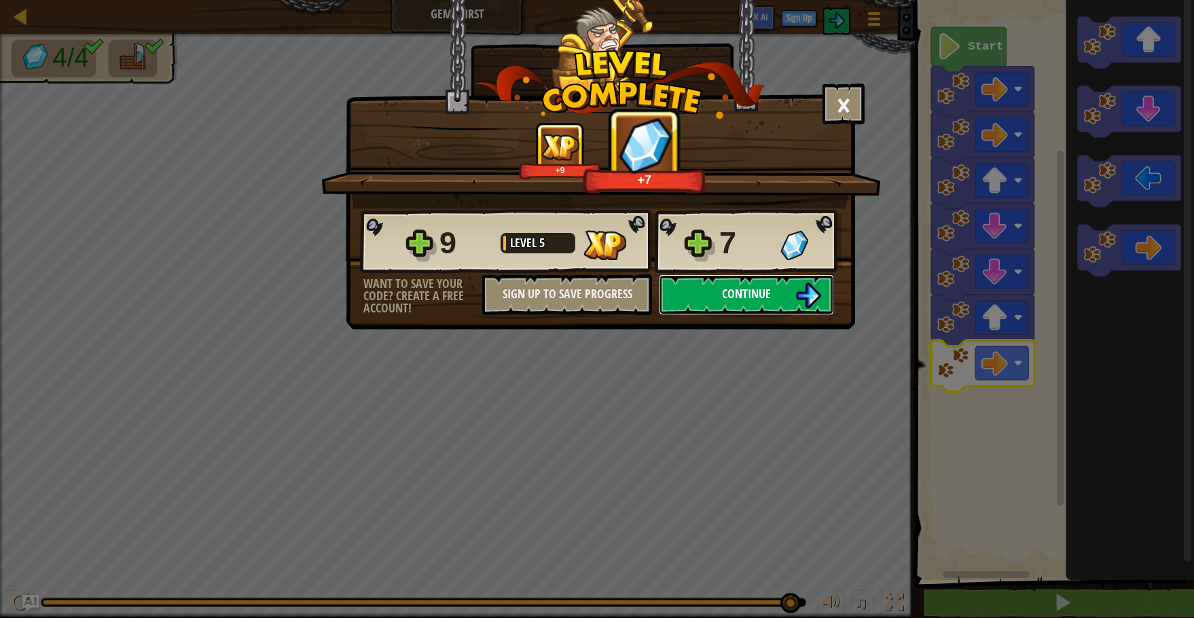
click at [803, 296] on img at bounding box center [808, 296] width 26 height 26
